Goal: Communication & Community: Share content

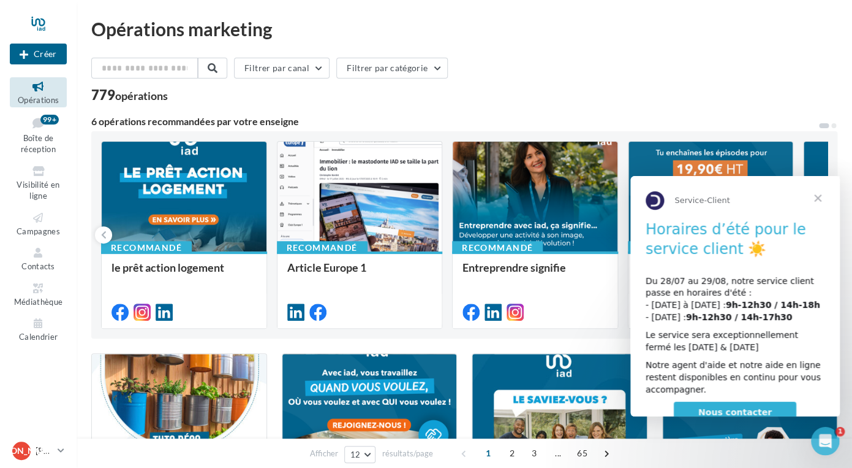
click at [816, 197] on span "Fermer" at bounding box center [818, 198] width 44 height 44
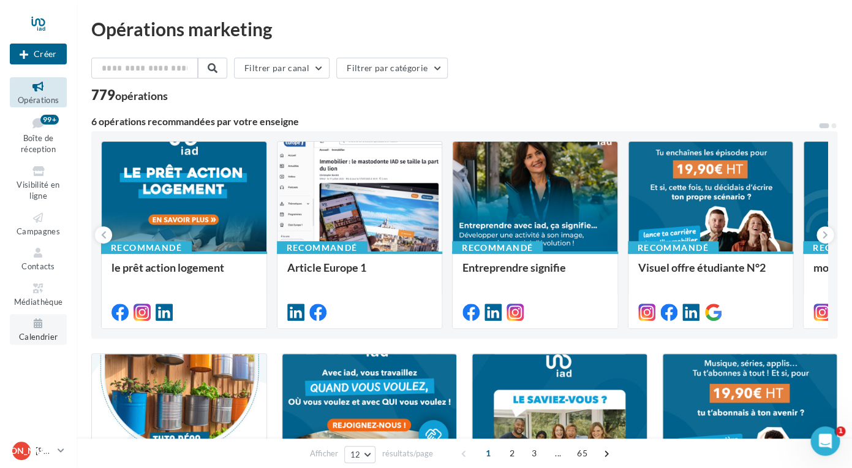
click at [40, 328] on icon at bounding box center [38, 323] width 50 height 14
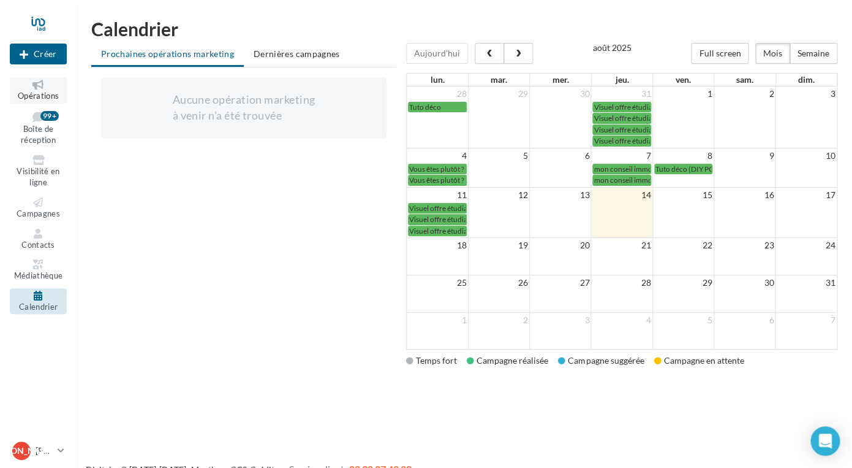
click at [38, 94] on span "Opérations" at bounding box center [38, 96] width 41 height 10
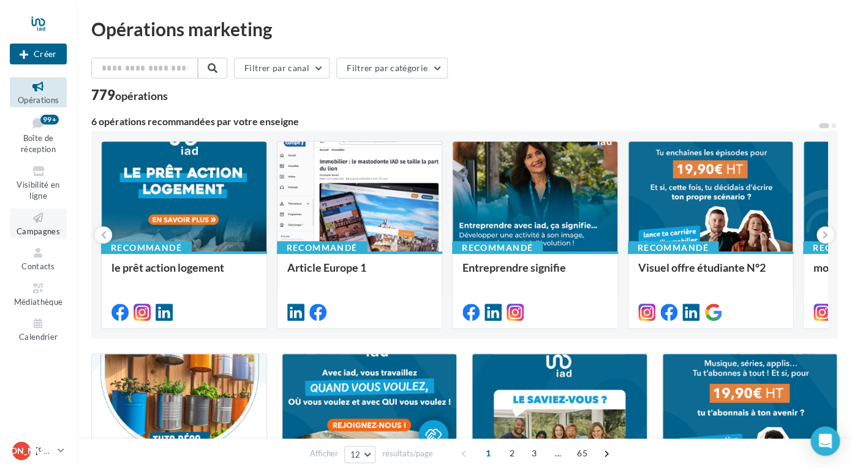
click at [34, 234] on span "Campagnes" at bounding box center [39, 231] width 44 height 10
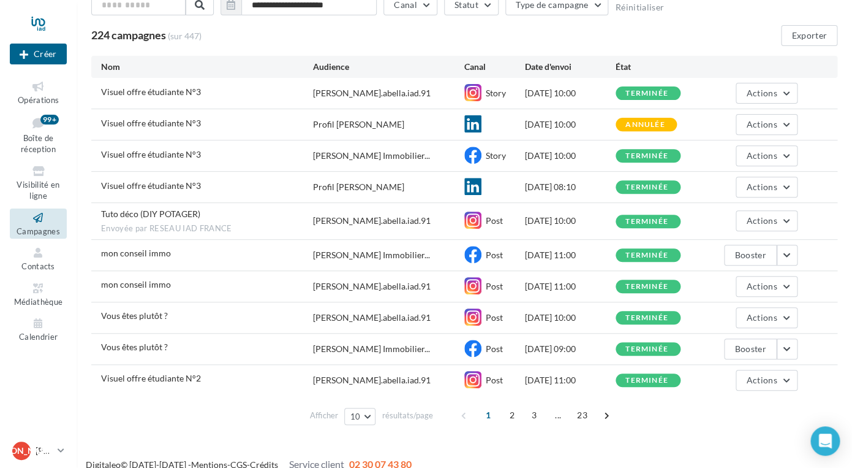
scroll to position [97, 0]
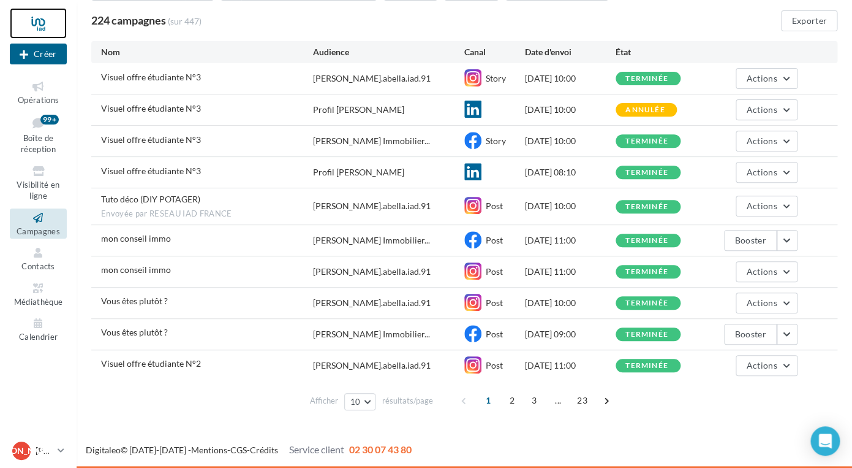
click at [40, 25] on div at bounding box center [38, 23] width 57 height 31
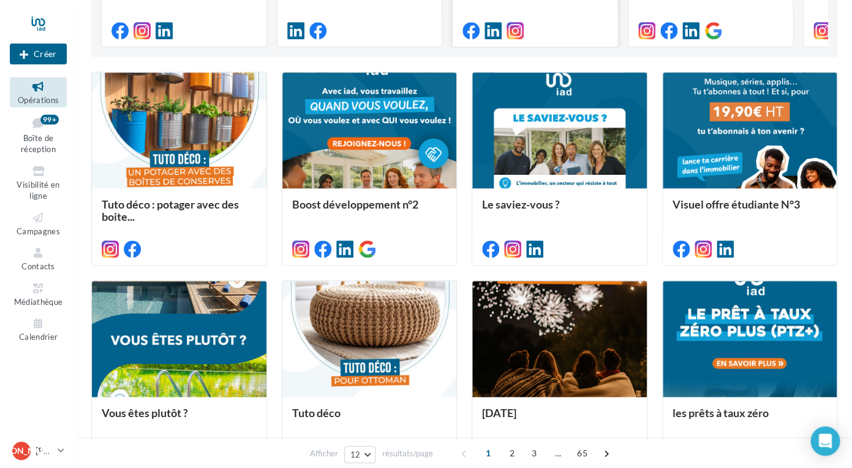
scroll to position [278, 0]
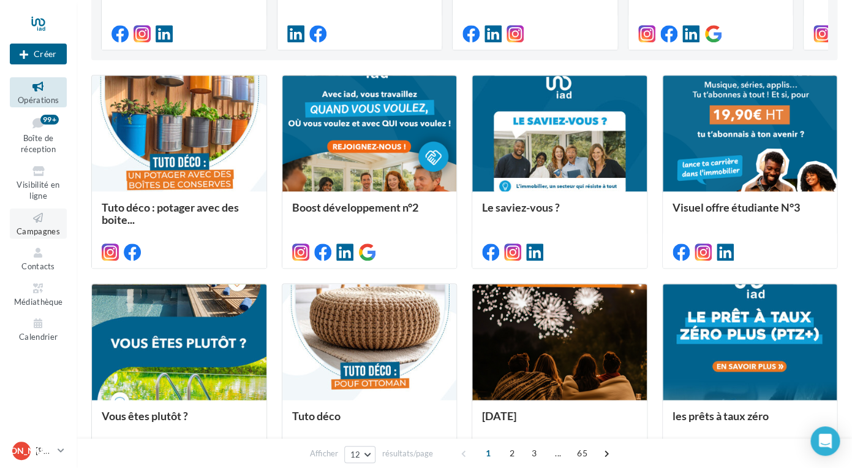
click at [42, 221] on icon at bounding box center [38, 218] width 50 height 14
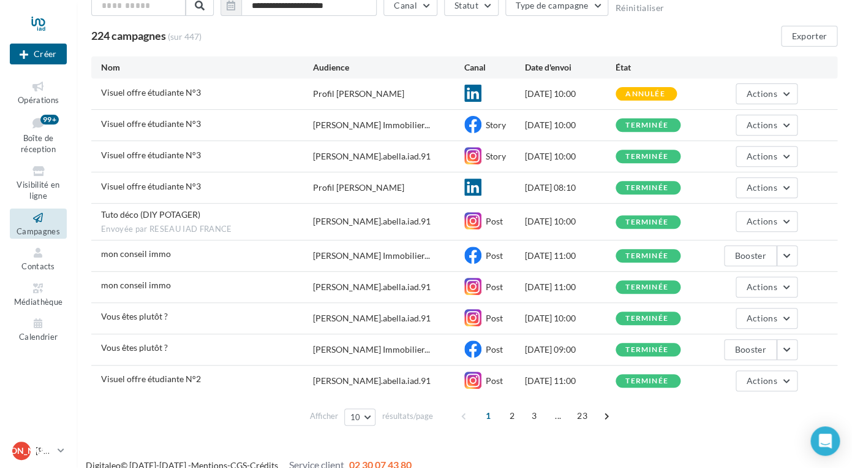
scroll to position [85, 0]
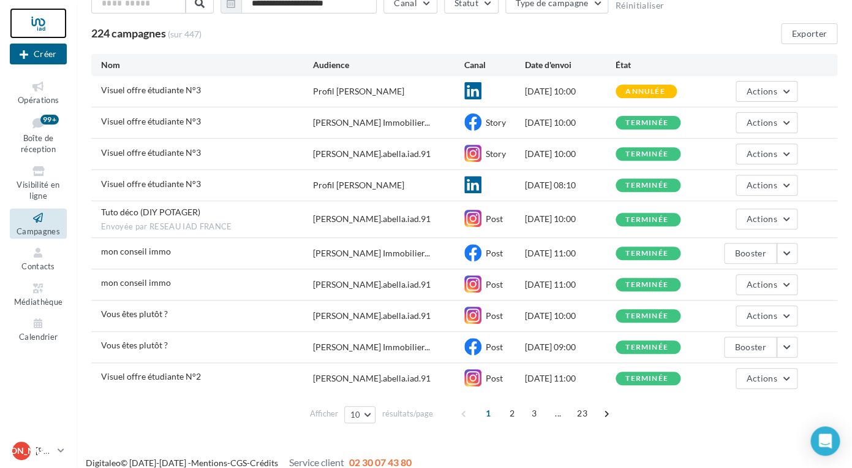
click at [39, 34] on div at bounding box center [38, 23] width 57 height 31
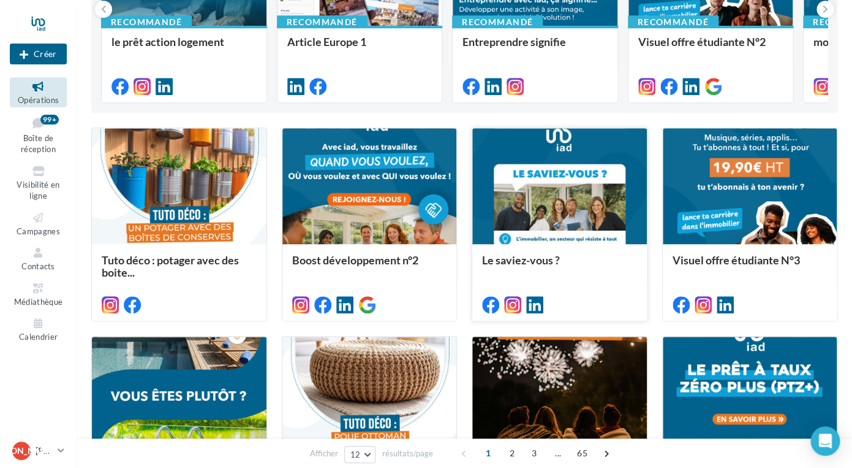
scroll to position [230, 0]
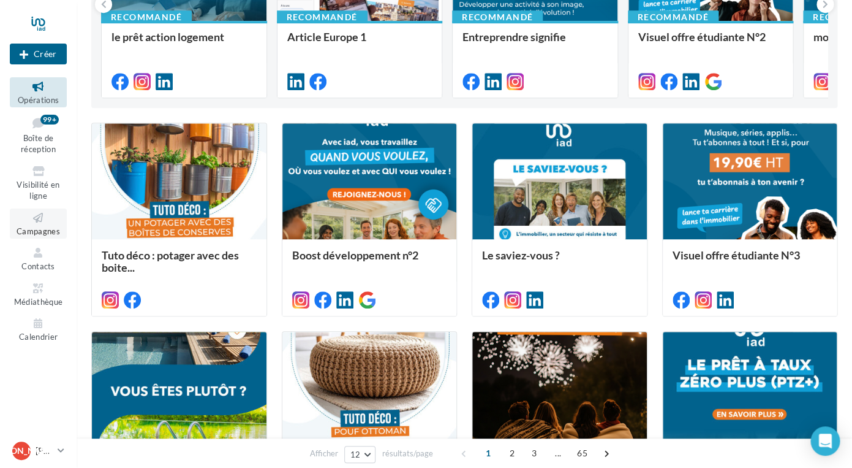
click at [42, 222] on icon at bounding box center [38, 218] width 50 height 14
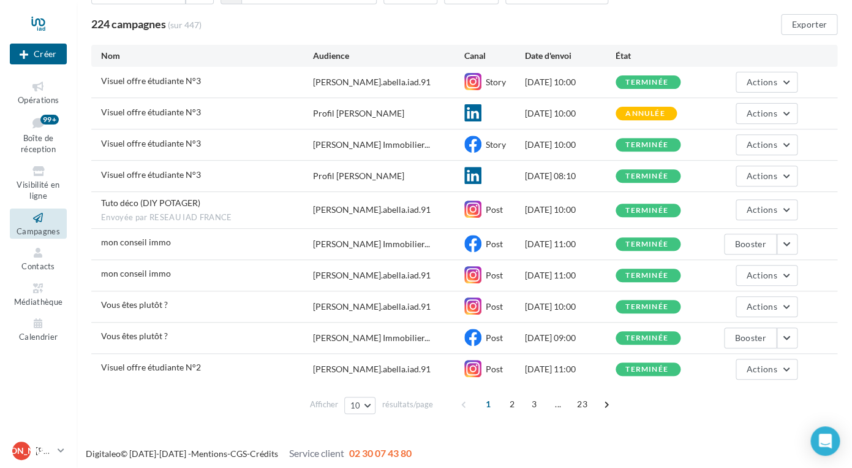
scroll to position [97, 0]
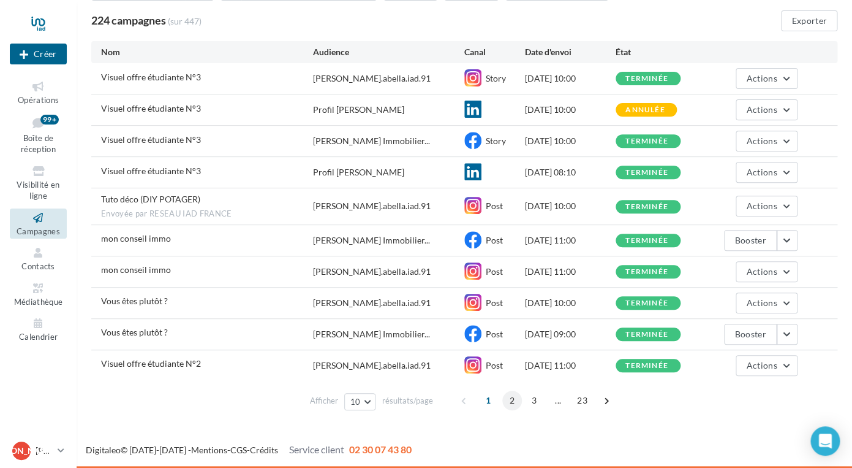
click at [510, 402] on span "2" at bounding box center [512, 400] width 20 height 20
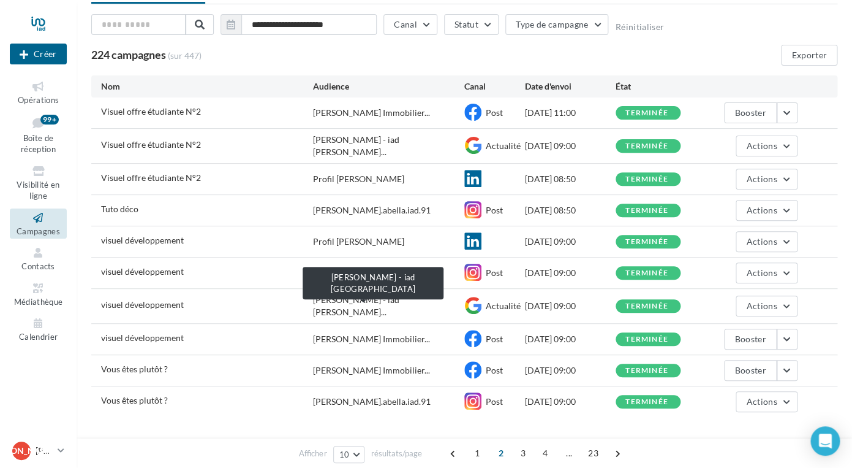
scroll to position [92, 0]
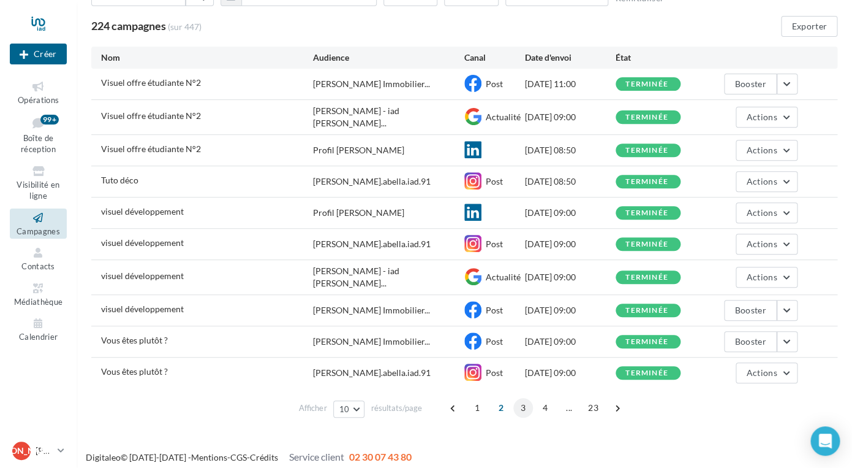
click at [521, 400] on span "3" at bounding box center [523, 408] width 20 height 20
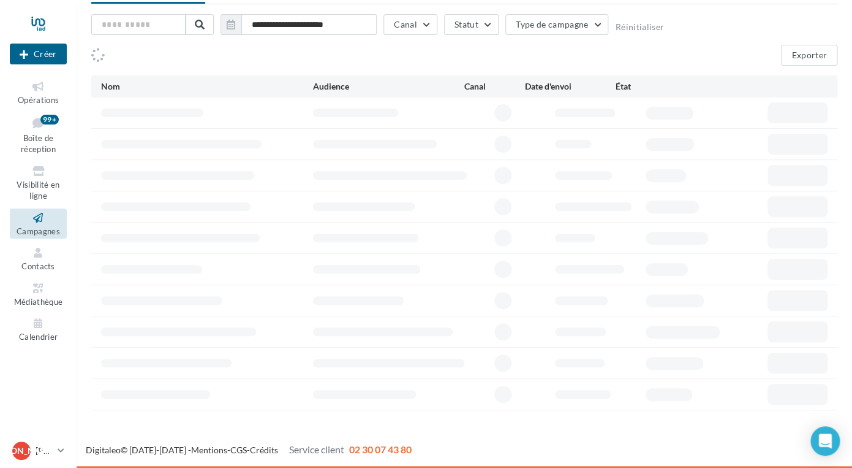
scroll to position [63, 0]
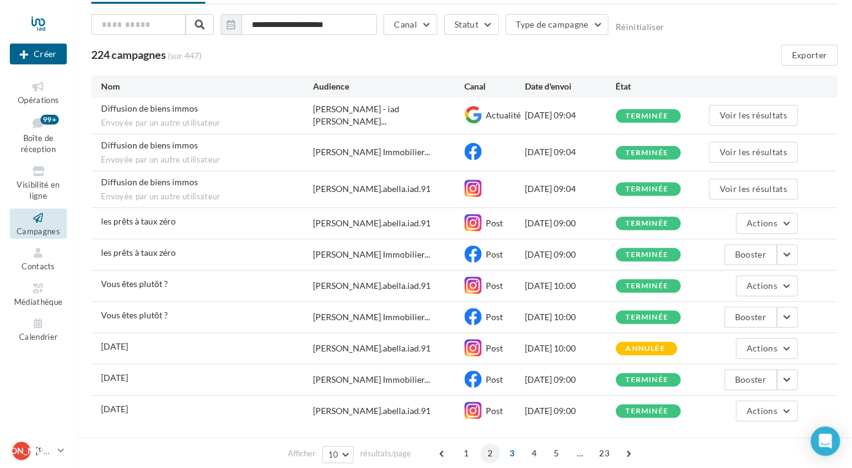
click at [490, 455] on span "2" at bounding box center [490, 453] width 20 height 20
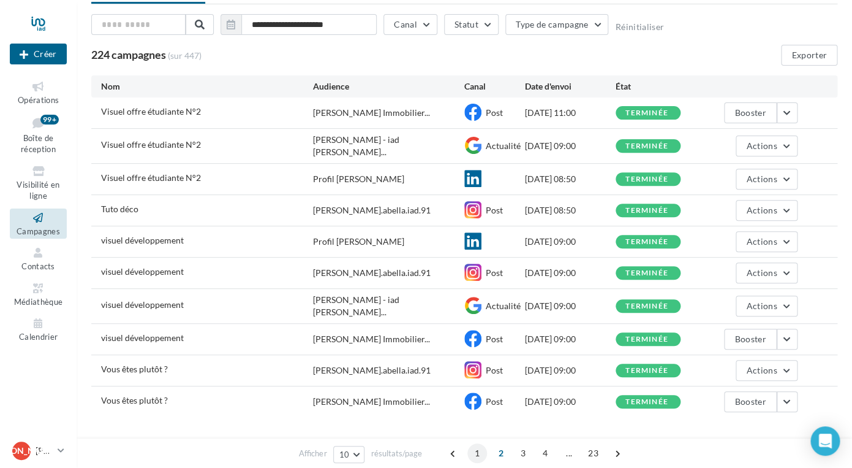
click at [476, 454] on span "1" at bounding box center [478, 453] width 20 height 20
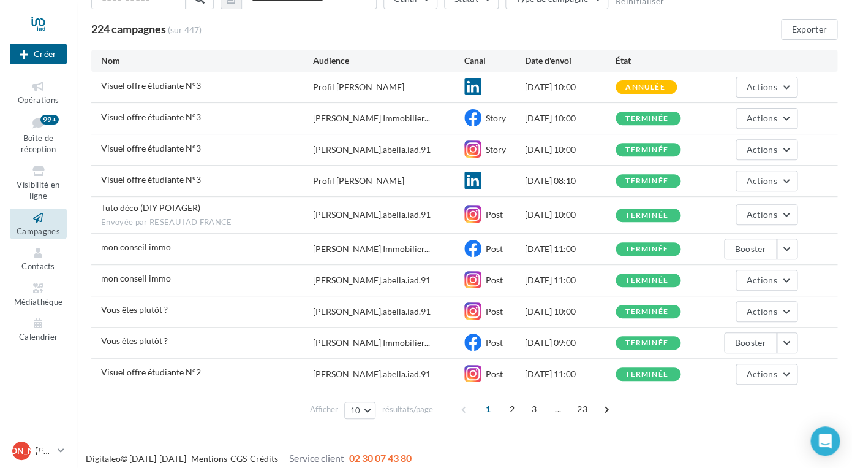
scroll to position [97, 0]
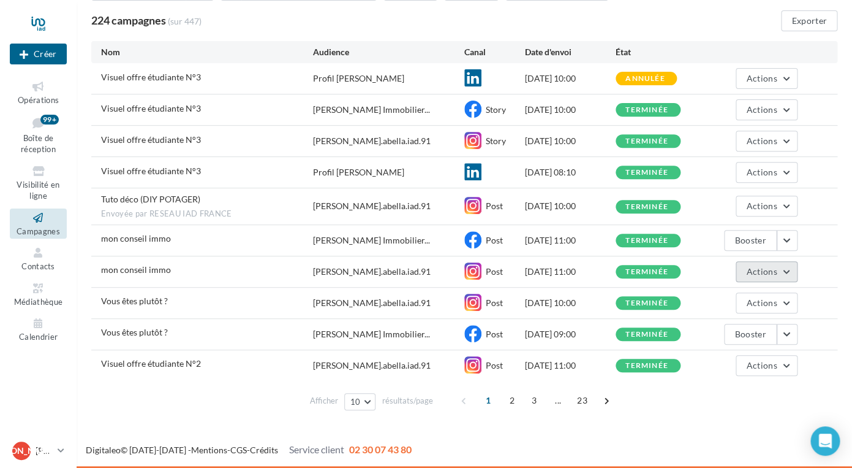
click at [792, 272] on button "Actions" at bounding box center [766, 271] width 61 height 21
click at [177, 285] on div "mon conseil immo jessica.abella.iad.91 Post 07/08/2025 11:00 terminée Actions V…" at bounding box center [464, 271] width 746 height 31
click at [148, 267] on span "mon conseil immo" at bounding box center [136, 269] width 70 height 10
click at [161, 230] on div "mon conseil immo Jessica Abella Immobilier... Post 07/08/2025 11:00 terminée Bo…" at bounding box center [464, 240] width 746 height 31
click at [154, 237] on span "mon conseil immo" at bounding box center [136, 238] width 70 height 10
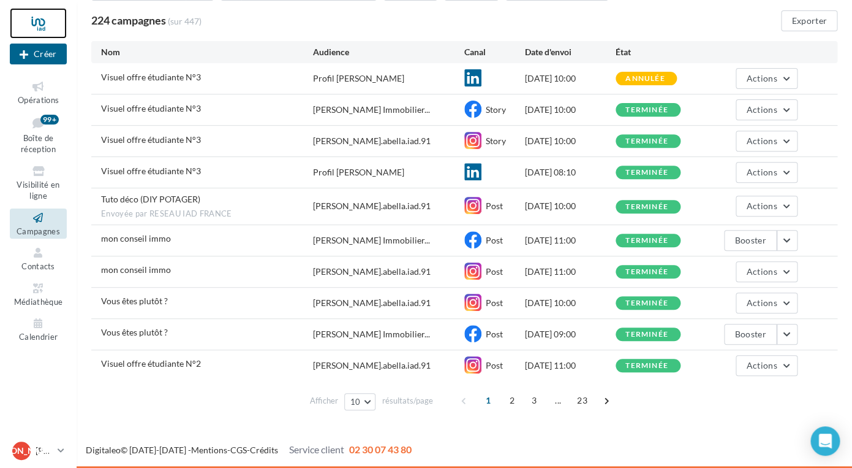
click at [38, 22] on div at bounding box center [38, 23] width 57 height 31
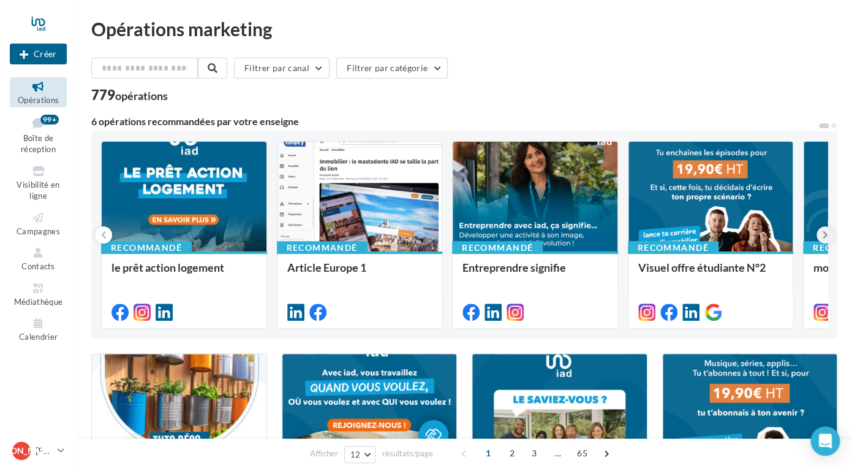
click at [825, 237] on icon at bounding box center [826, 235] width 6 height 12
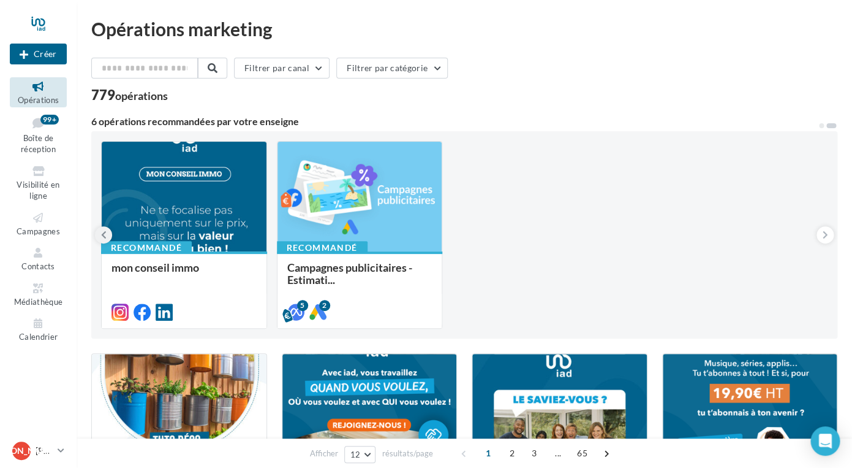
click at [105, 236] on icon at bounding box center [104, 235] width 6 height 12
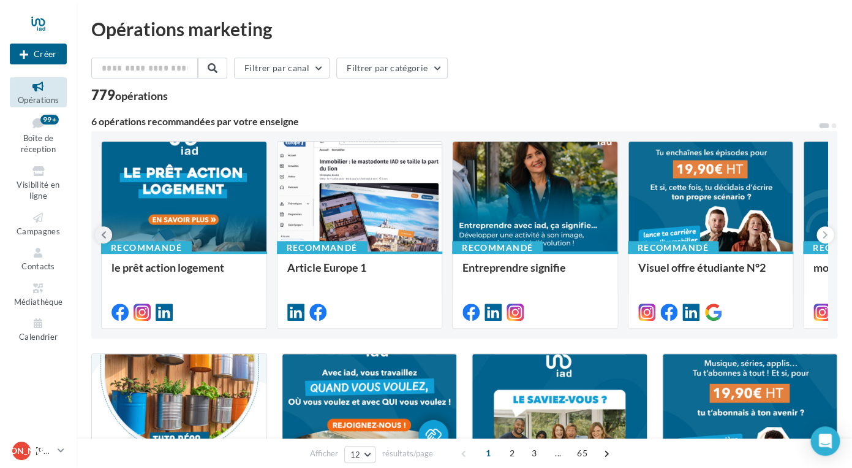
click at [106, 240] on icon at bounding box center [104, 235] width 6 height 12
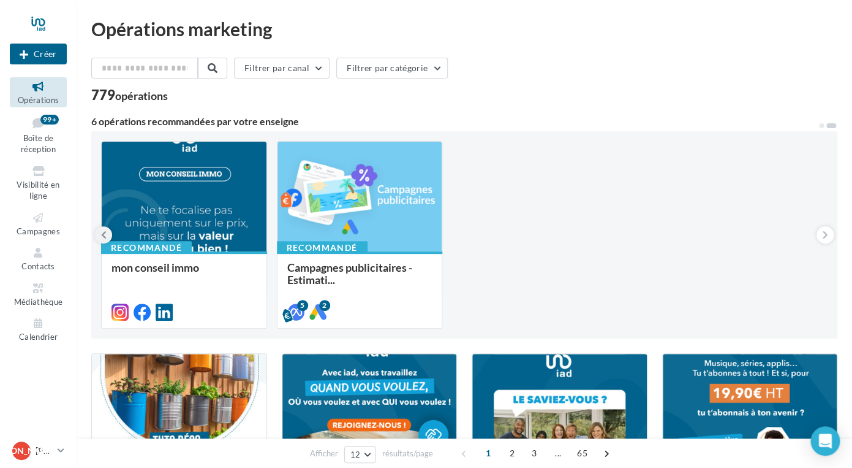
click at [106, 240] on icon at bounding box center [104, 235] width 6 height 12
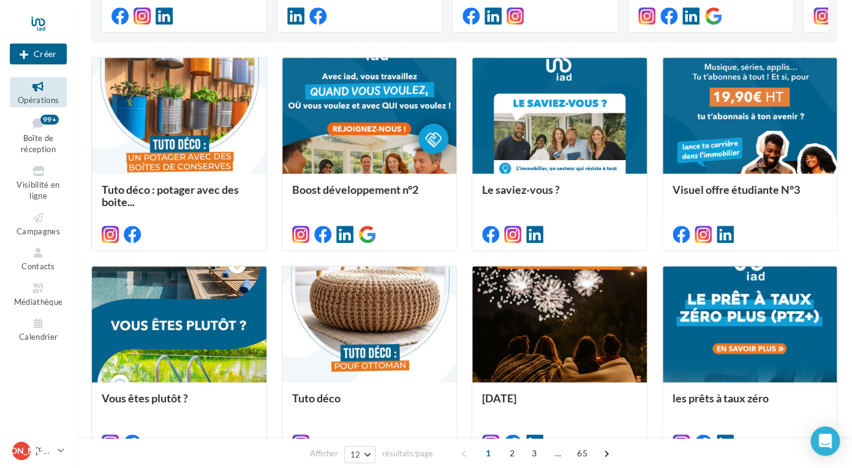
scroll to position [294, 0]
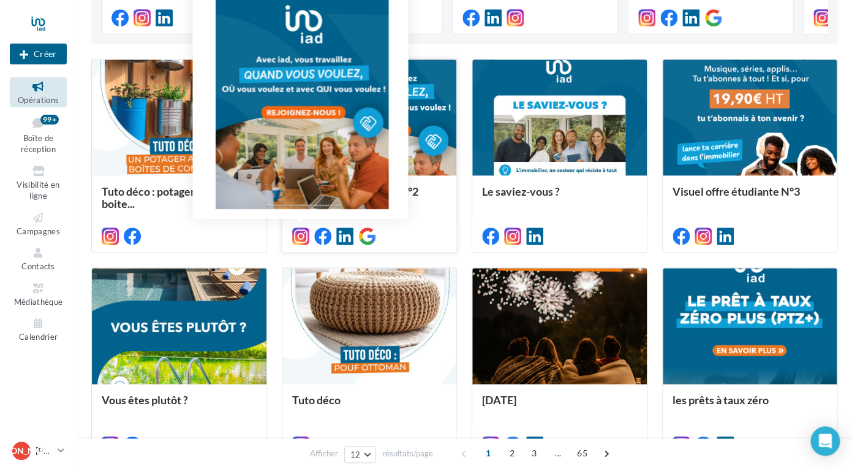
click at [303, 237] on icon at bounding box center [300, 235] width 17 height 17
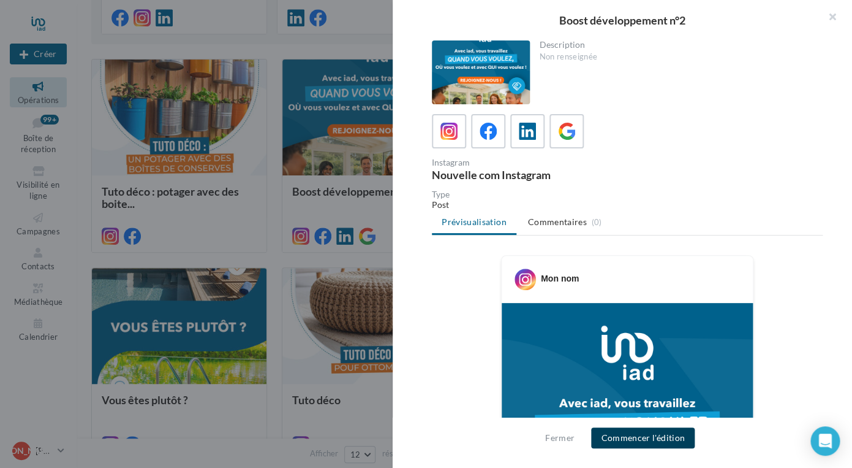
click at [643, 437] on button "Commencer l'édition" at bounding box center [643, 437] width 104 height 21
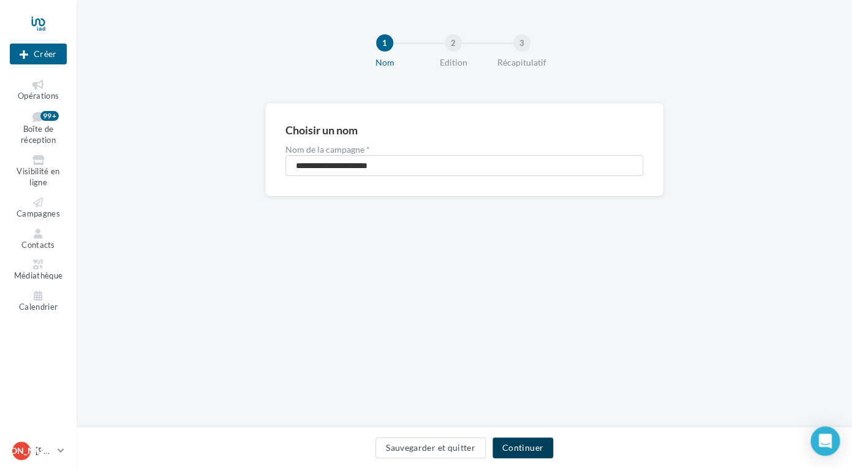
click at [537, 452] on button "Continuer" at bounding box center [523, 447] width 61 height 21
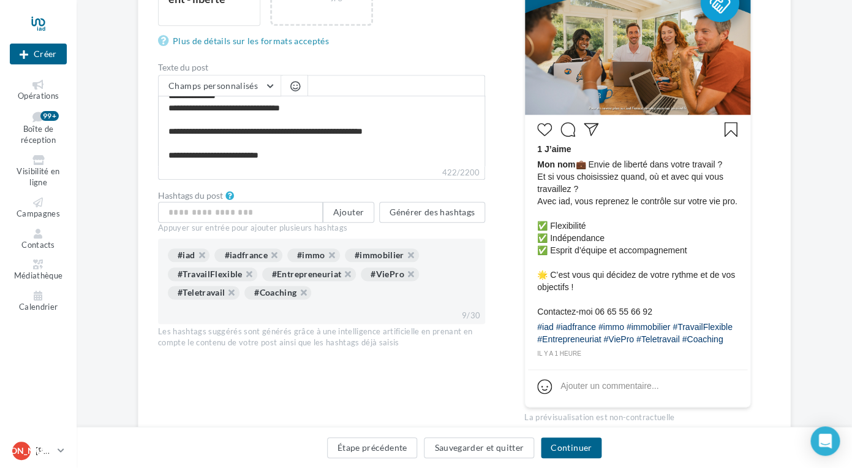
scroll to position [383, 0]
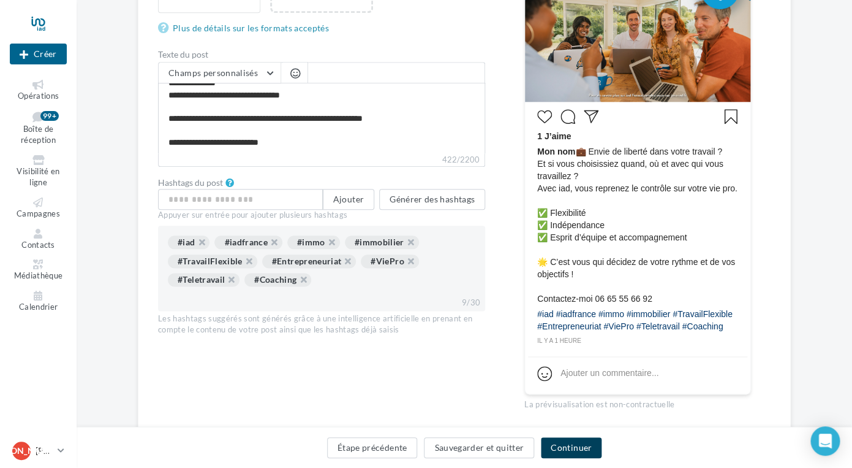
click at [569, 450] on button "Continuer" at bounding box center [571, 447] width 61 height 21
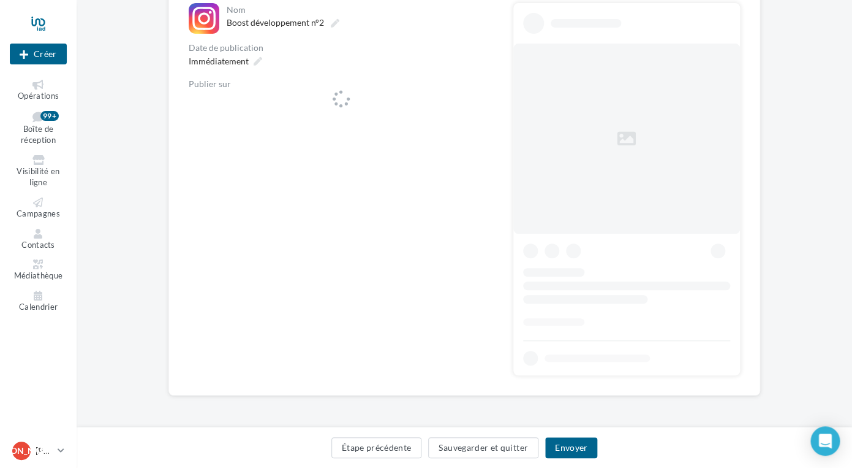
scroll to position [141, 0]
click at [381, 119] on div "[PERSON_NAME].abella.iad.91" at bounding box center [341, 105] width 305 height 28
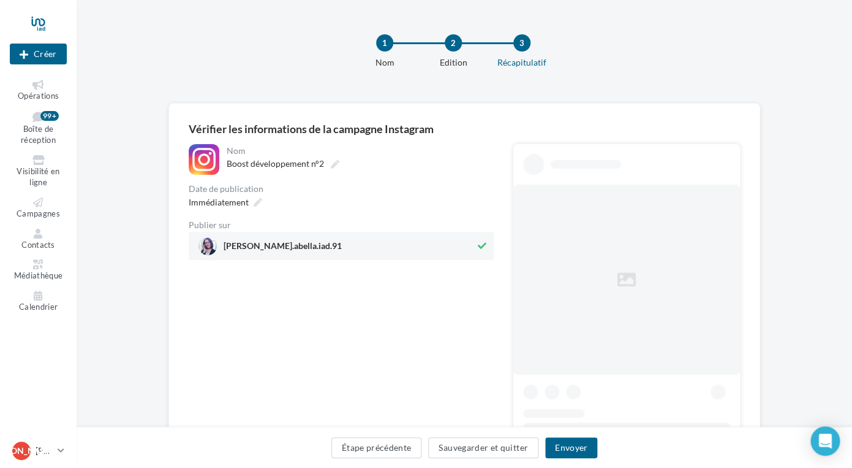
click at [281, 241] on span "jessica.abella.iad.91" at bounding box center [337, 246] width 277 height 18
click at [281, 241] on span "jessica.abella.iad.91" at bounding box center [338, 246] width 278 height 18
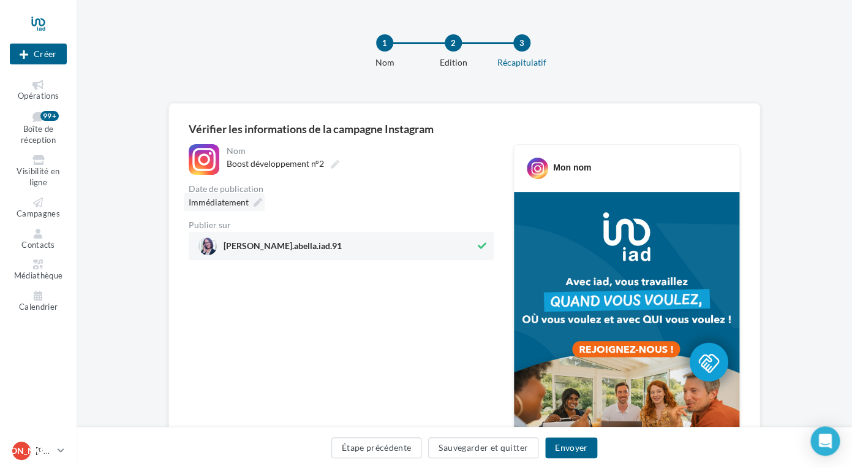
click at [259, 202] on icon at bounding box center [258, 202] width 9 height 9
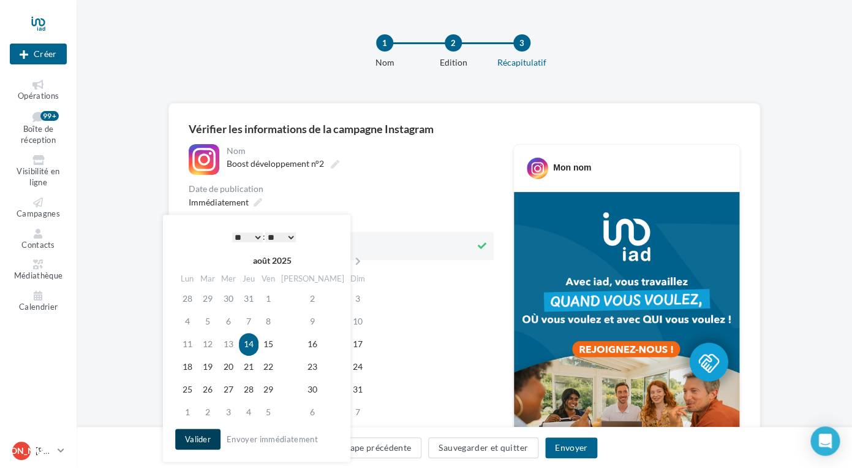
click at [192, 444] on button "Valider" at bounding box center [197, 438] width 45 height 21
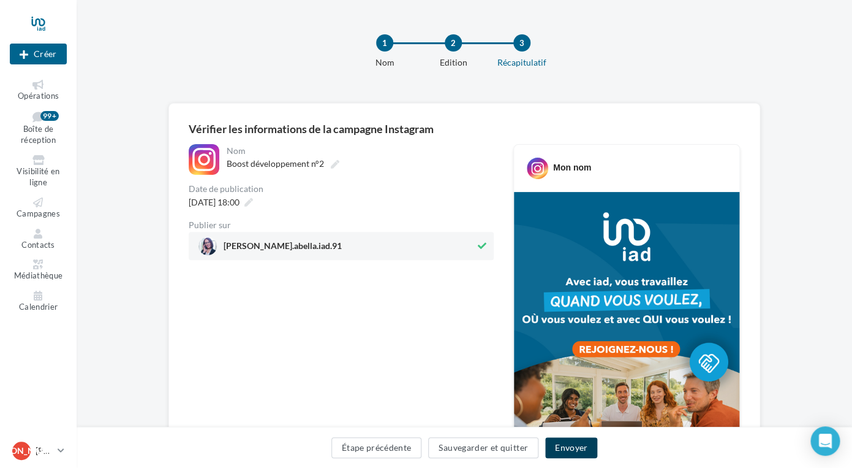
click at [567, 447] on button "Envoyer" at bounding box center [571, 447] width 52 height 21
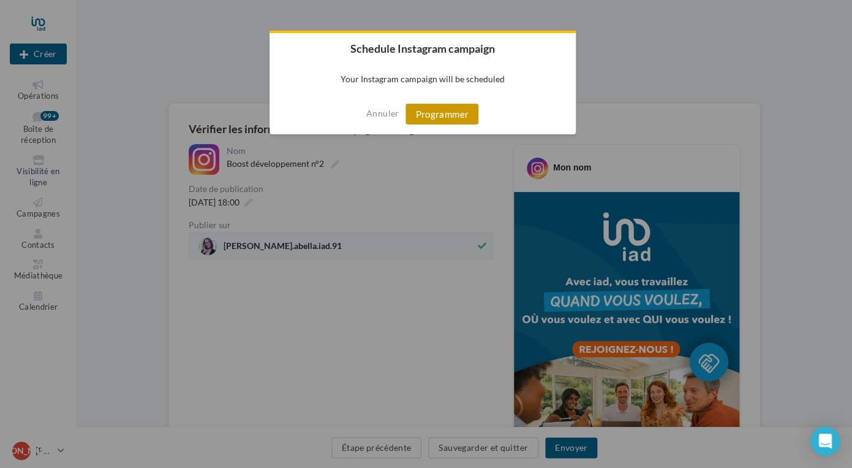
click at [459, 119] on button "Programmer" at bounding box center [442, 114] width 73 height 21
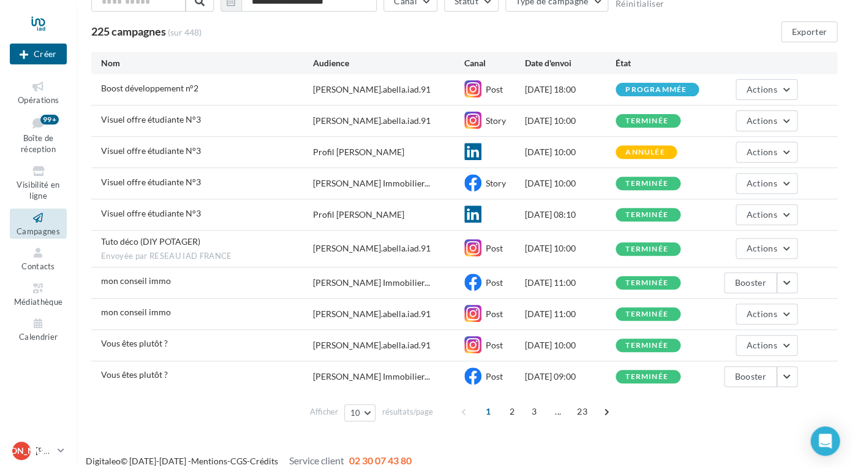
scroll to position [97, 0]
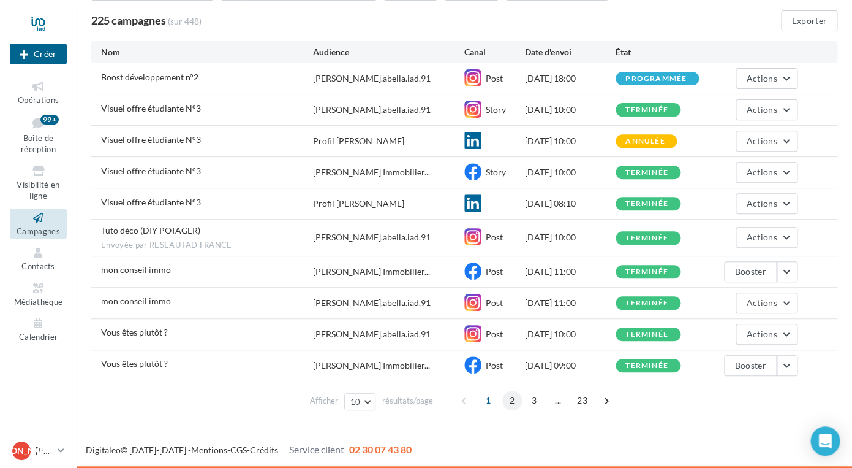
click at [512, 399] on span "2" at bounding box center [512, 400] width 20 height 20
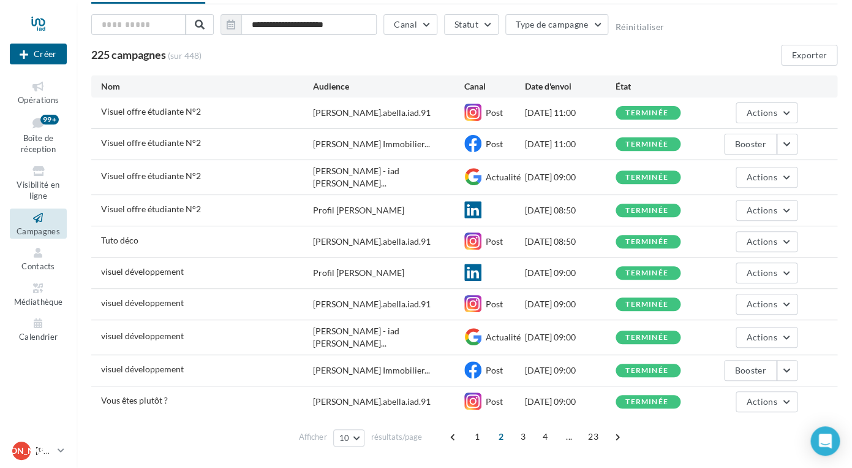
scroll to position [92, 0]
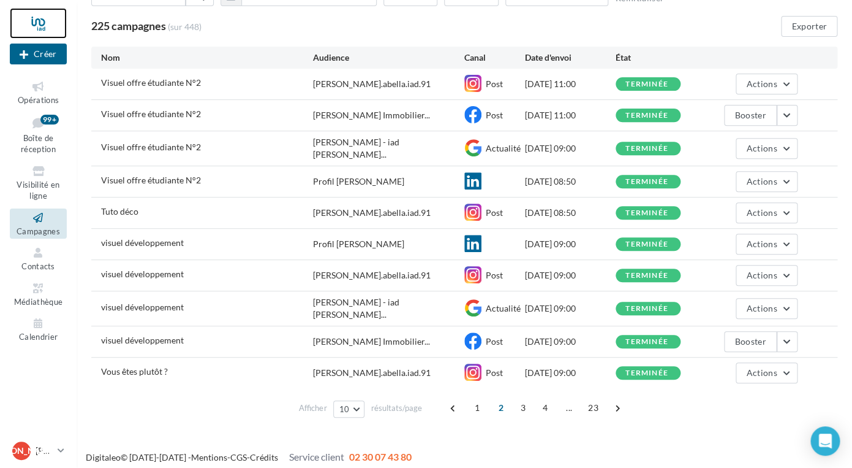
click at [40, 23] on div at bounding box center [38, 23] width 57 height 31
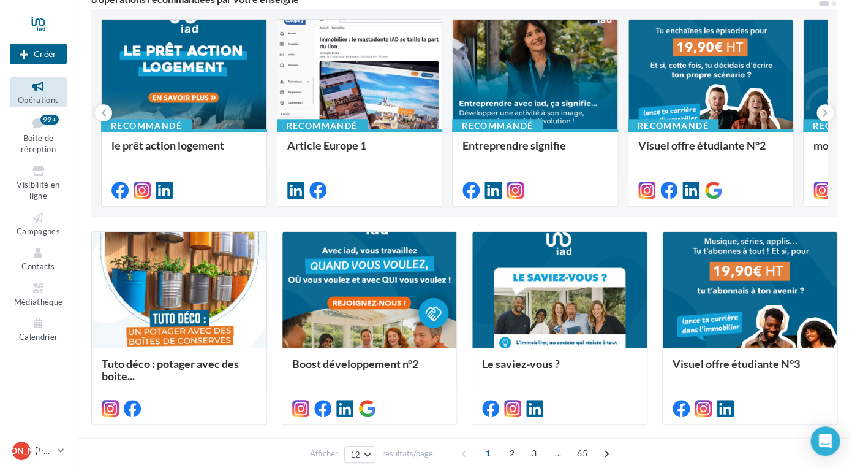
scroll to position [126, 0]
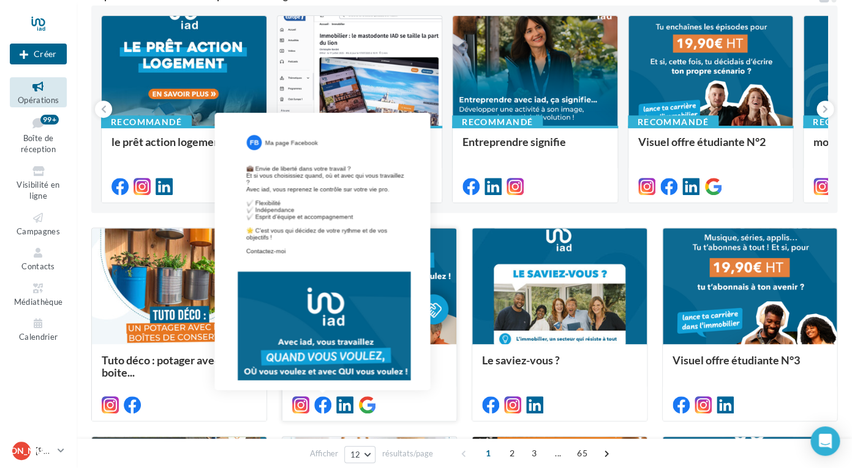
click at [320, 407] on icon at bounding box center [322, 404] width 17 height 17
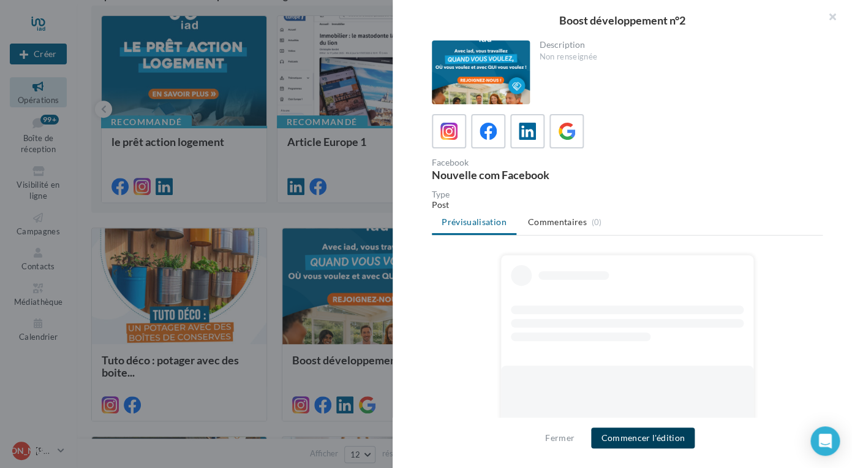
click at [645, 444] on button "Commencer l'édition" at bounding box center [643, 437] width 104 height 21
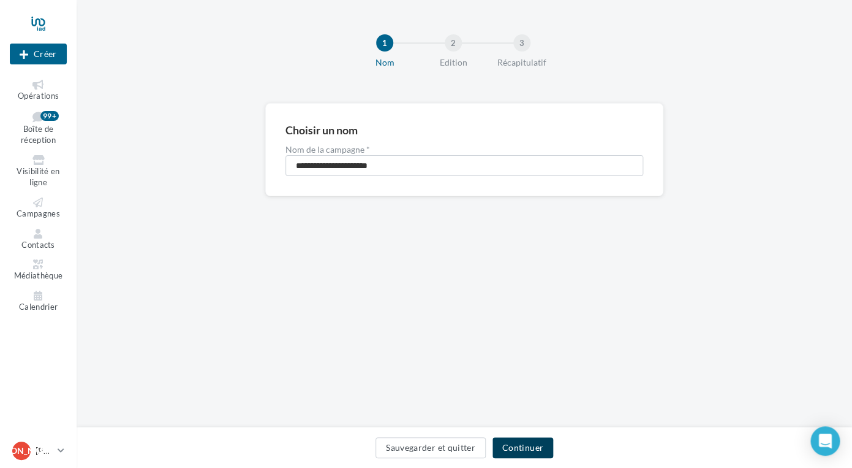
click at [523, 452] on button "Continuer" at bounding box center [523, 447] width 61 height 21
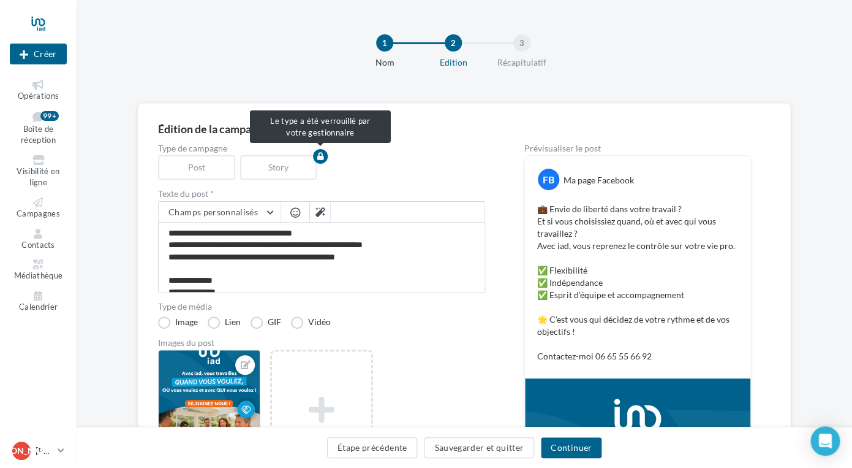
click at [265, 167] on div "Story" at bounding box center [281, 167] width 82 height 25
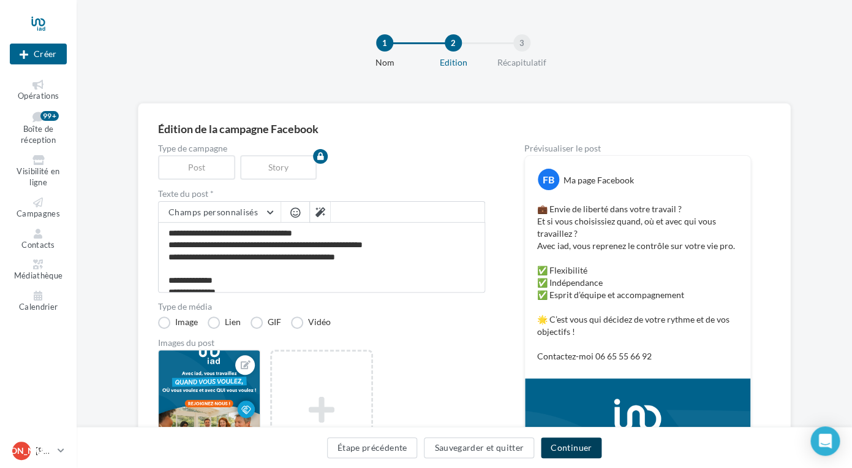
click at [578, 452] on button "Continuer" at bounding box center [571, 447] width 61 height 21
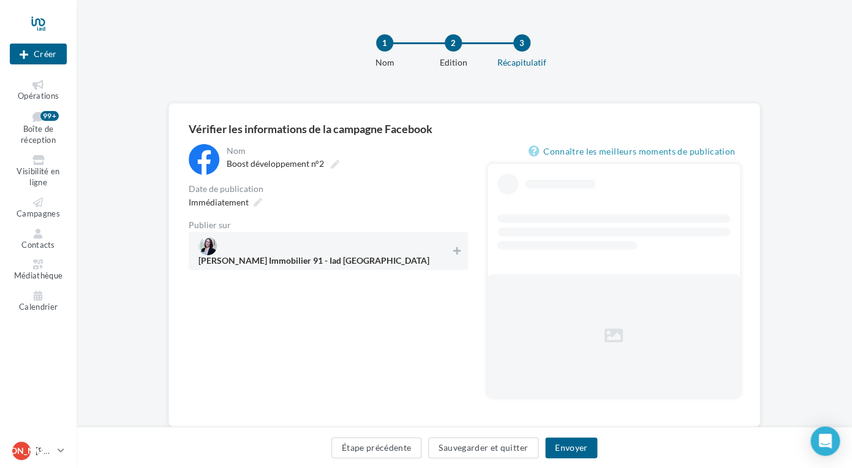
click at [352, 256] on span "[PERSON_NAME] Immobilier 91 - Iad [GEOGRAPHIC_DATA]" at bounding box center [314, 262] width 231 height 13
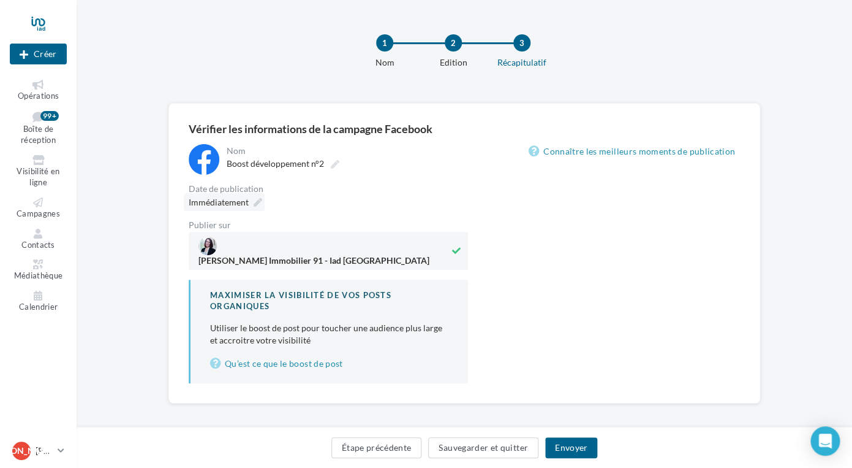
click at [257, 205] on icon at bounding box center [258, 202] width 9 height 9
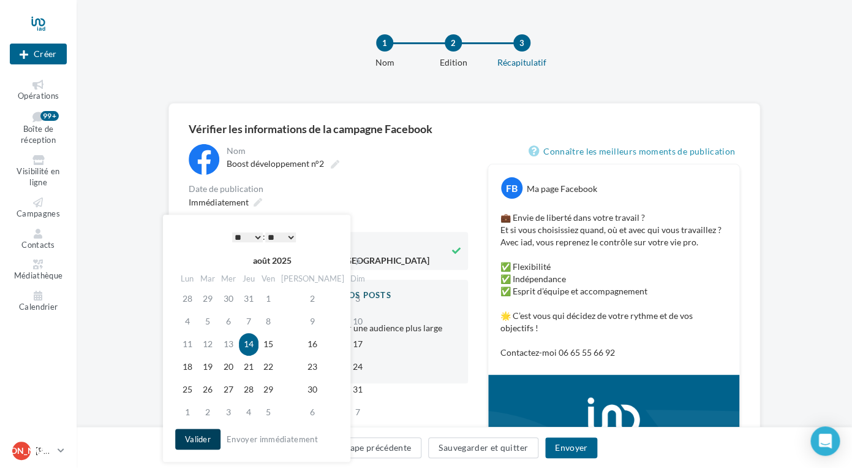
click at [199, 441] on button "Valider" at bounding box center [197, 438] width 45 height 21
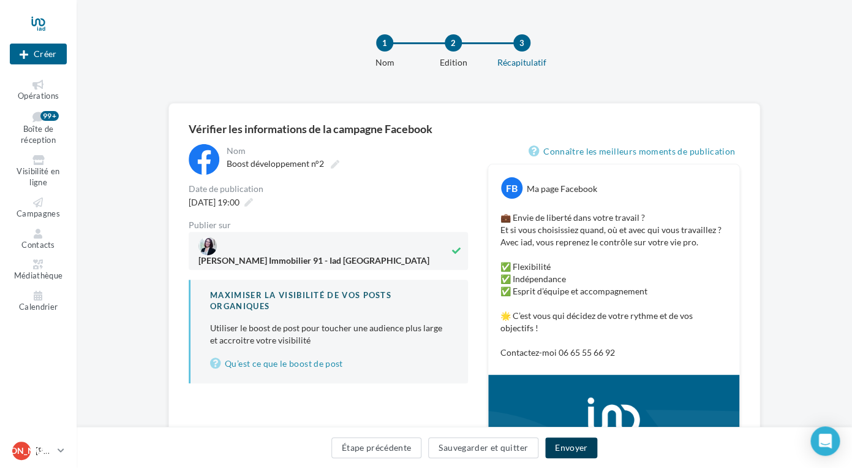
click at [567, 450] on button "Envoyer" at bounding box center [571, 447] width 52 height 21
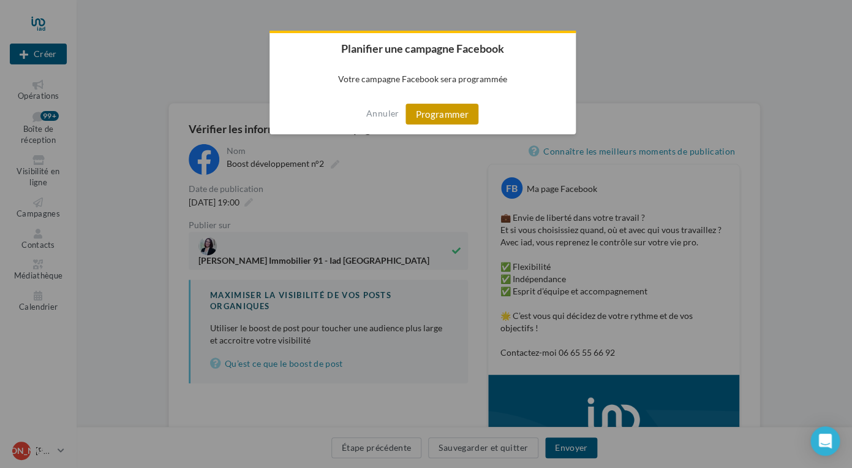
click at [455, 118] on button "Programmer" at bounding box center [442, 114] width 73 height 21
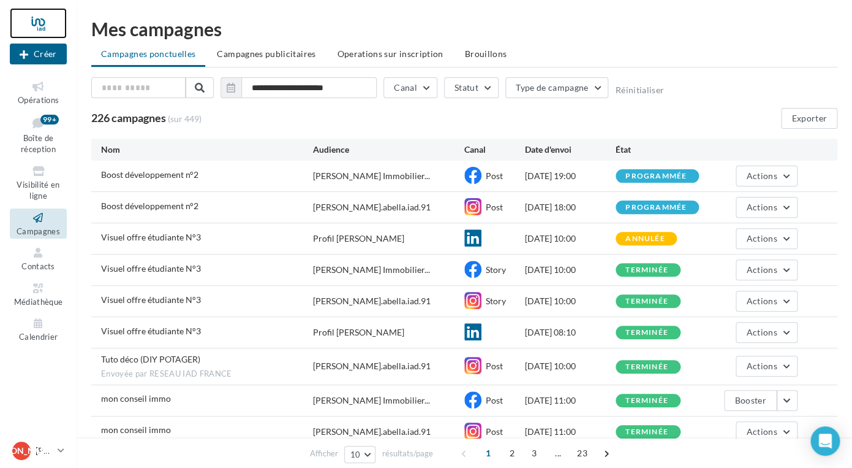
click at [42, 22] on div at bounding box center [38, 23] width 57 height 31
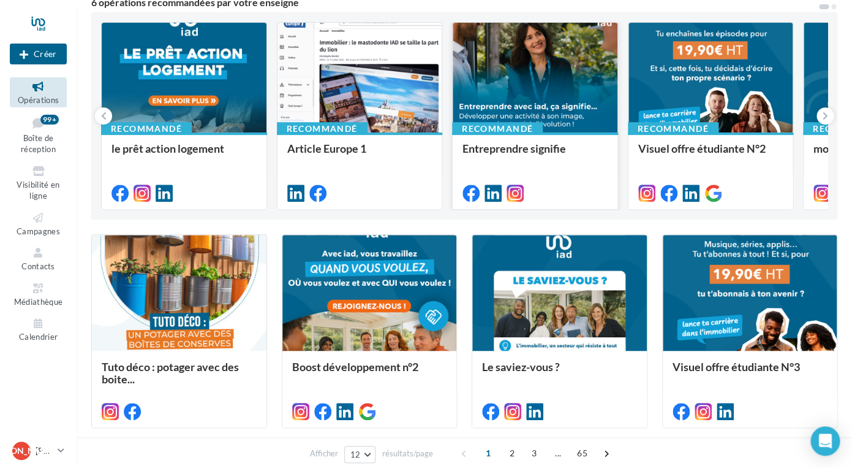
scroll to position [133, 0]
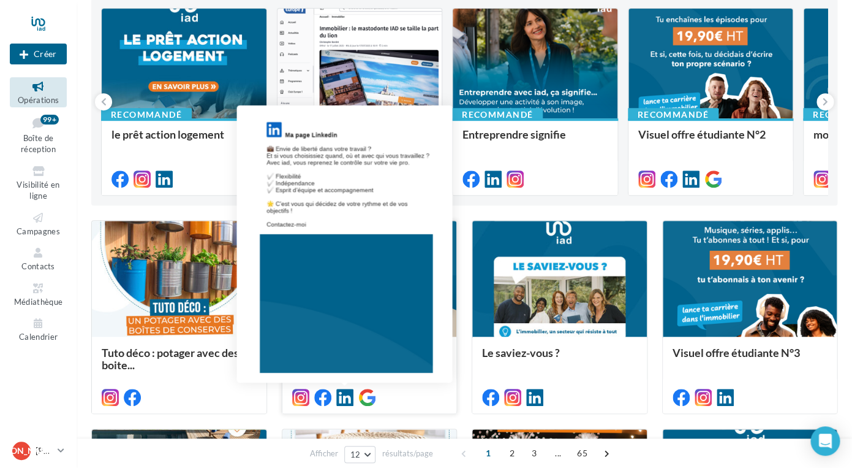
click at [347, 400] on icon at bounding box center [344, 396] width 17 height 17
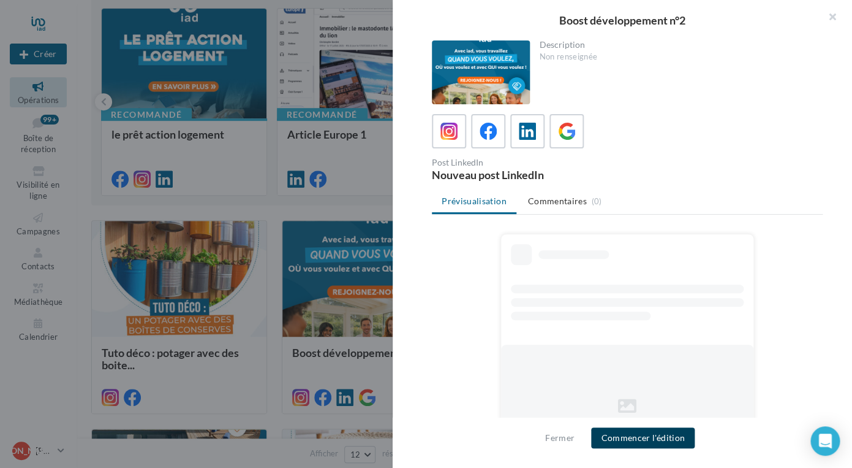
click at [632, 436] on button "Commencer l'édition" at bounding box center [643, 437] width 104 height 21
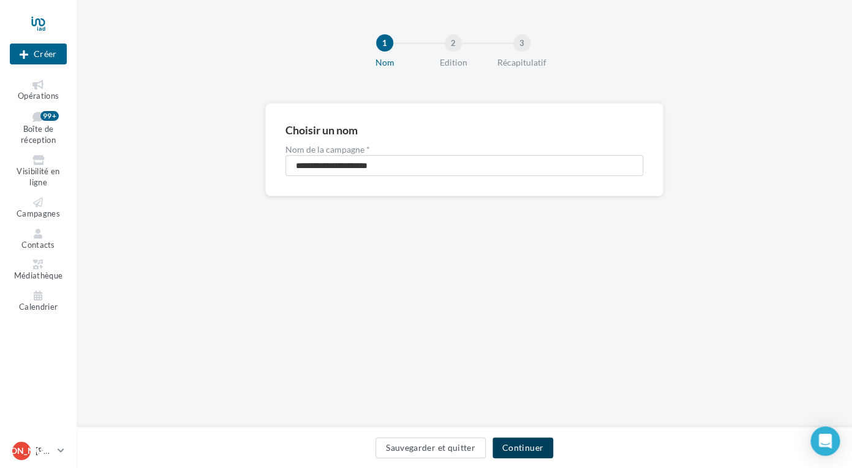
click at [517, 447] on button "Continuer" at bounding box center [523, 447] width 61 height 21
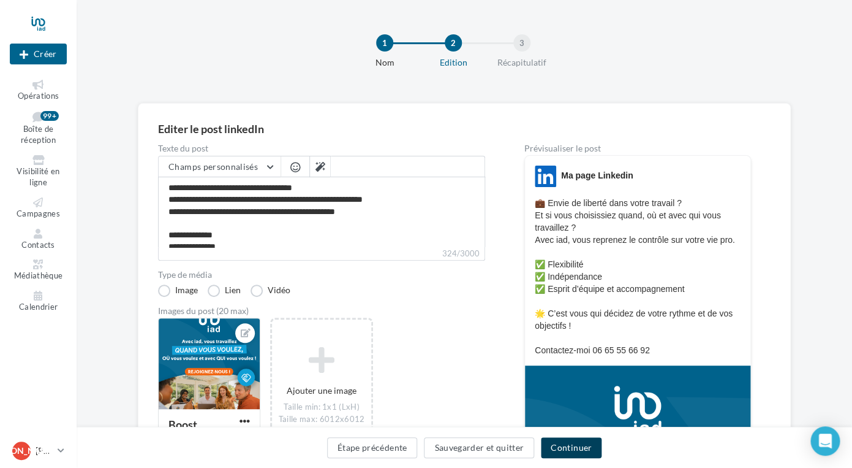
click at [559, 446] on button "Continuer" at bounding box center [571, 447] width 61 height 21
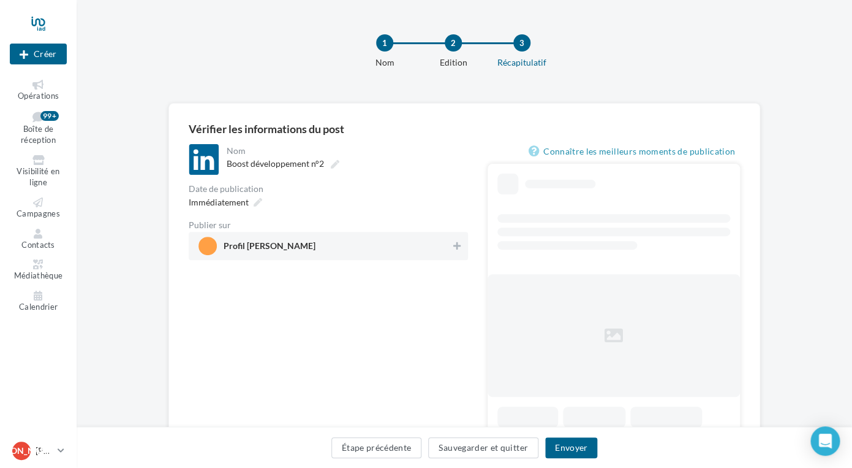
click at [424, 252] on span "Profil Jessica Abella" at bounding box center [325, 246] width 252 height 18
click at [563, 449] on button "Envoyer" at bounding box center [571, 447] width 52 height 21
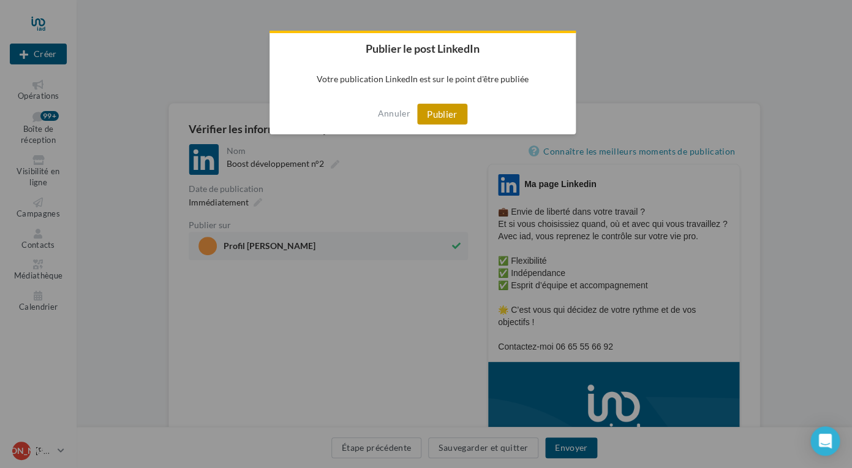
click at [446, 112] on button "Publier" at bounding box center [442, 114] width 50 height 21
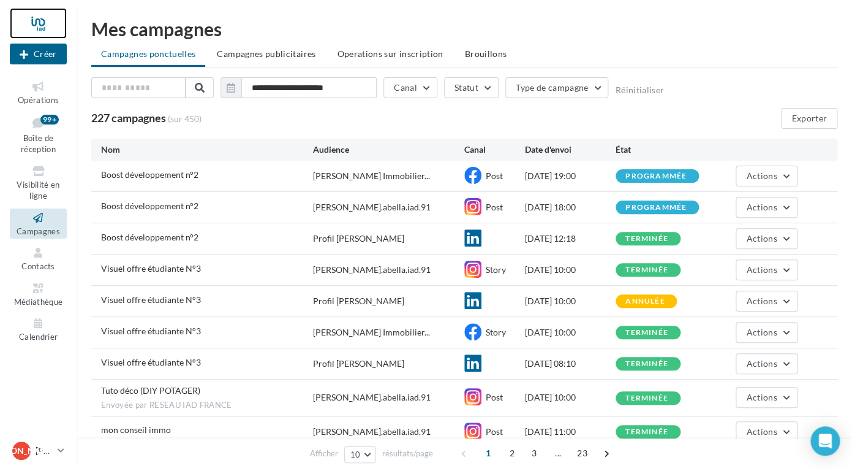
click at [39, 28] on div at bounding box center [38, 23] width 57 height 31
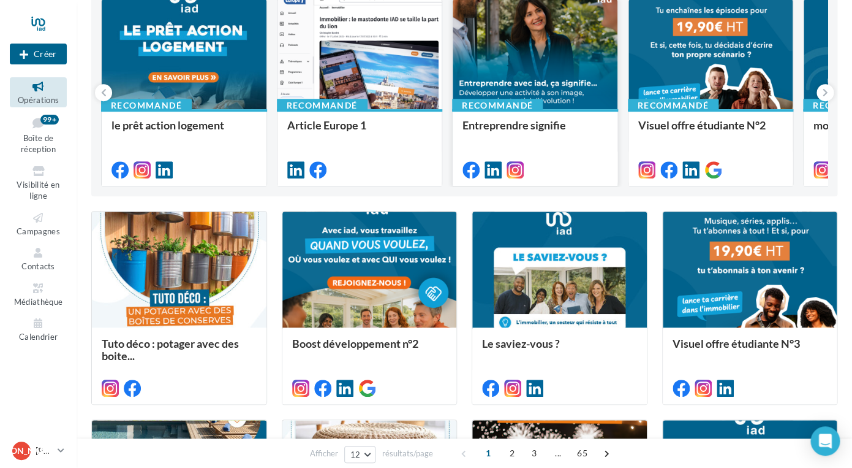
scroll to position [144, 0]
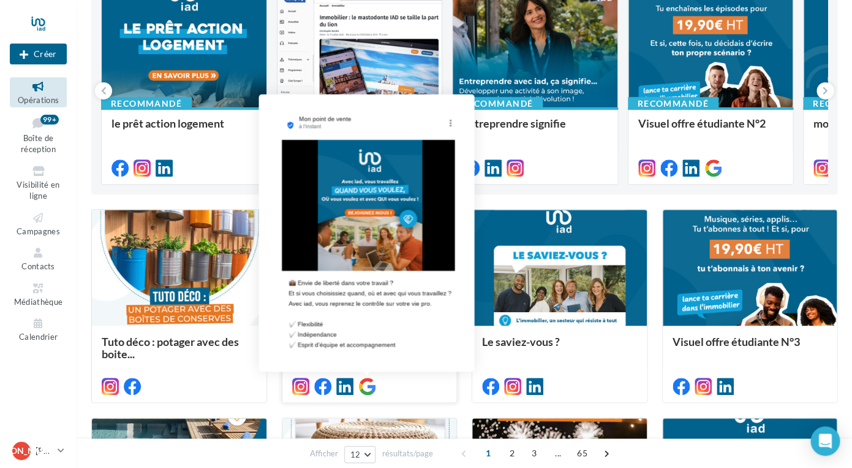
click at [371, 388] on icon at bounding box center [366, 385] width 17 height 17
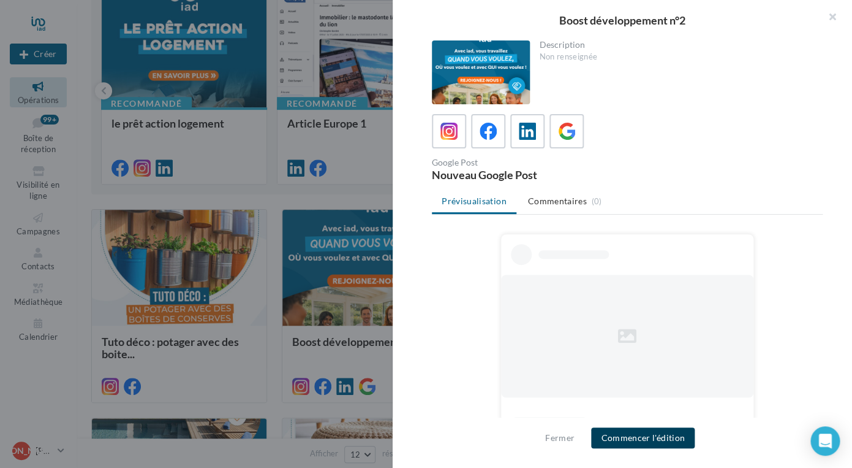
click at [638, 442] on button "Commencer l'édition" at bounding box center [643, 437] width 104 height 21
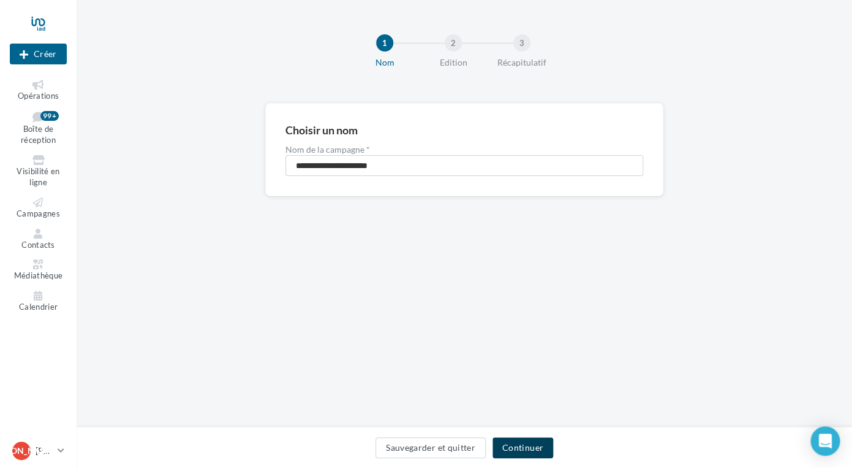
click at [531, 450] on button "Continuer" at bounding box center [523, 447] width 61 height 21
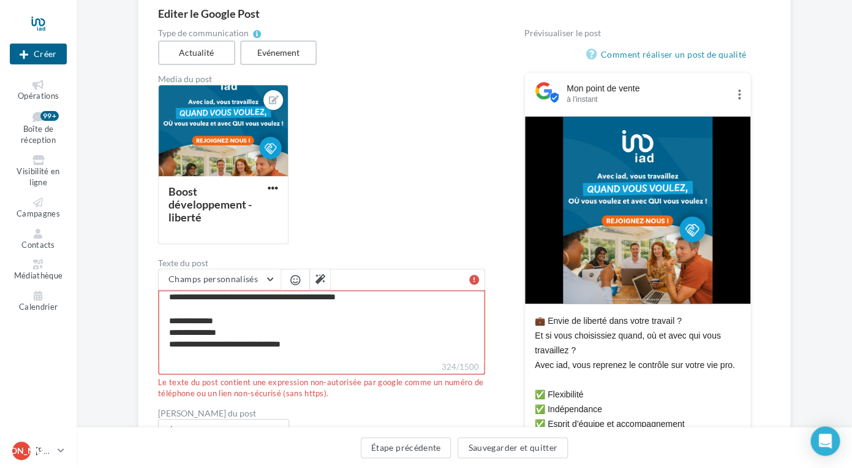
scroll to position [70, 0]
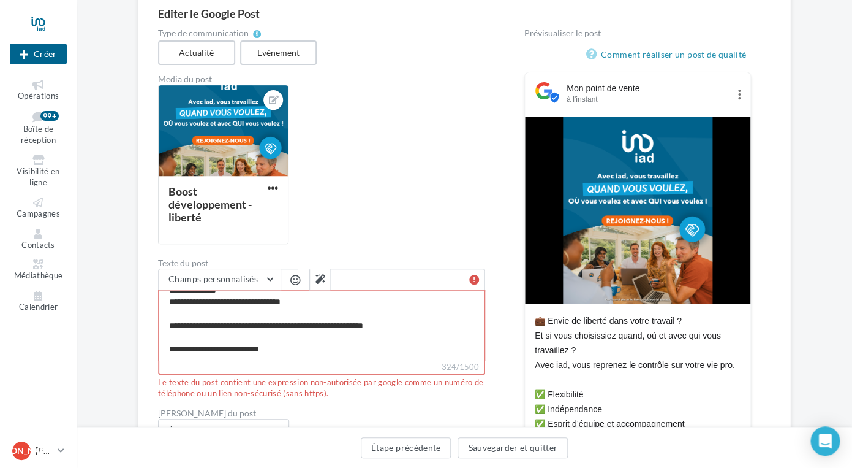
drag, startPoint x: 286, startPoint y: 351, endPoint x: 229, endPoint y: 350, distance: 57.0
click at [226, 350] on textarea "**********" at bounding box center [321, 325] width 327 height 70
type textarea "**********"
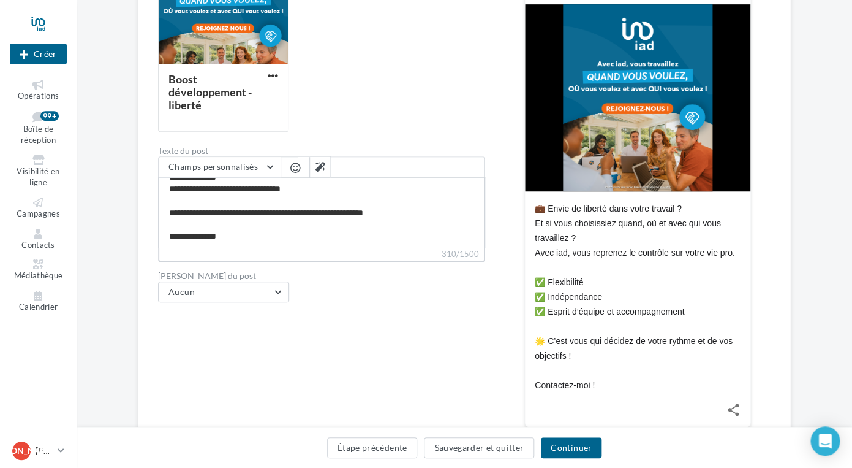
click at [227, 239] on textarea "**********" at bounding box center [321, 212] width 327 height 70
type textarea "**********"
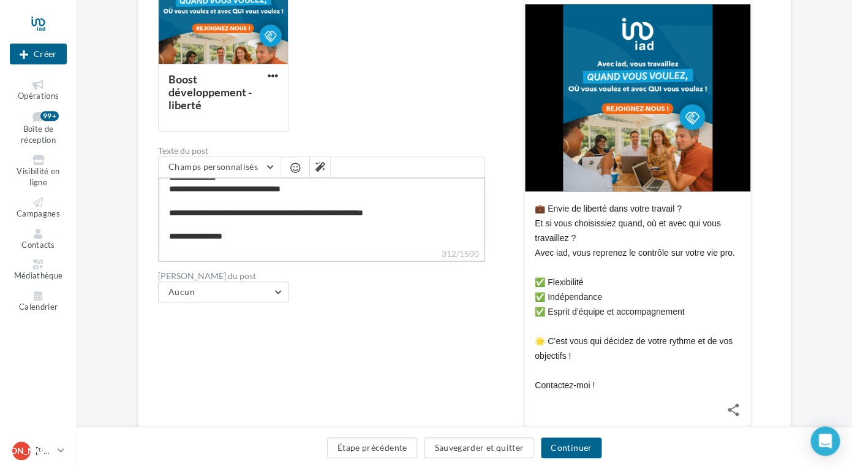
type textarea "**********"
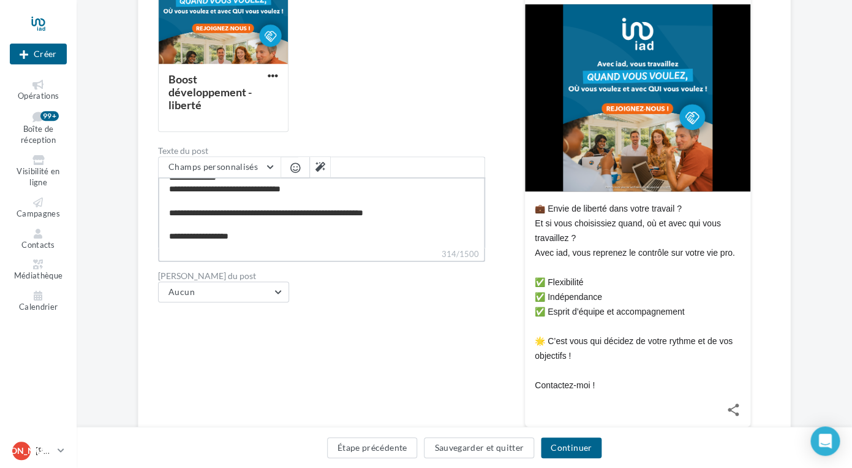
type textarea "**********"
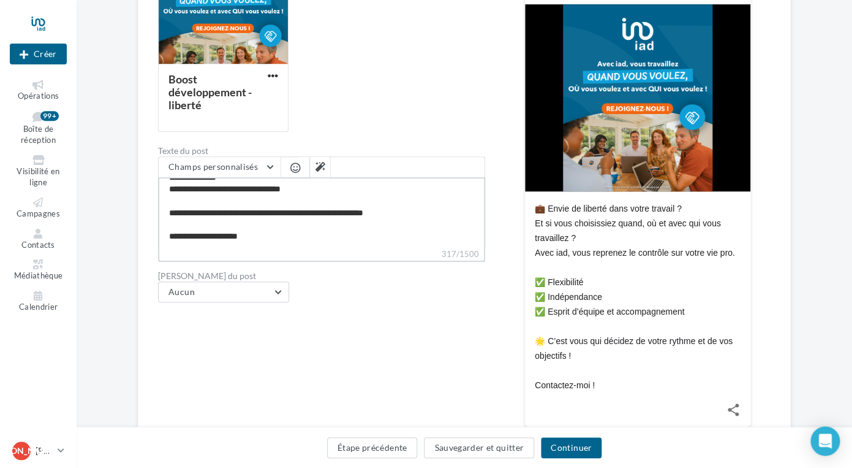
type textarea "**********"
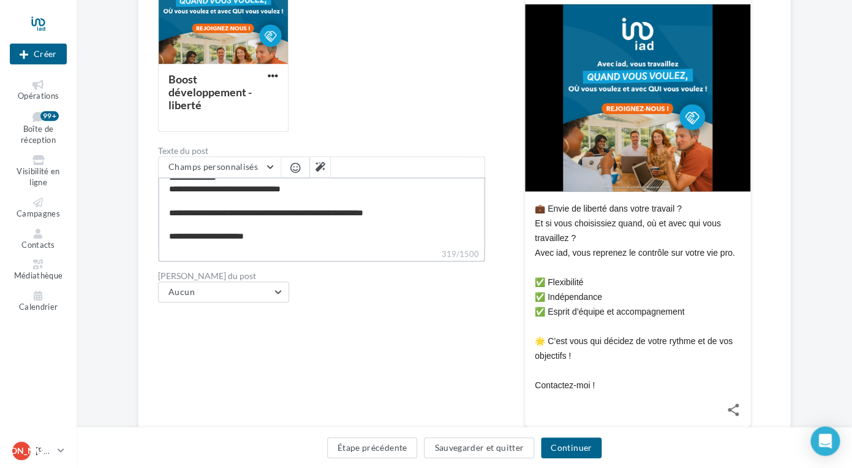
type textarea "**********"
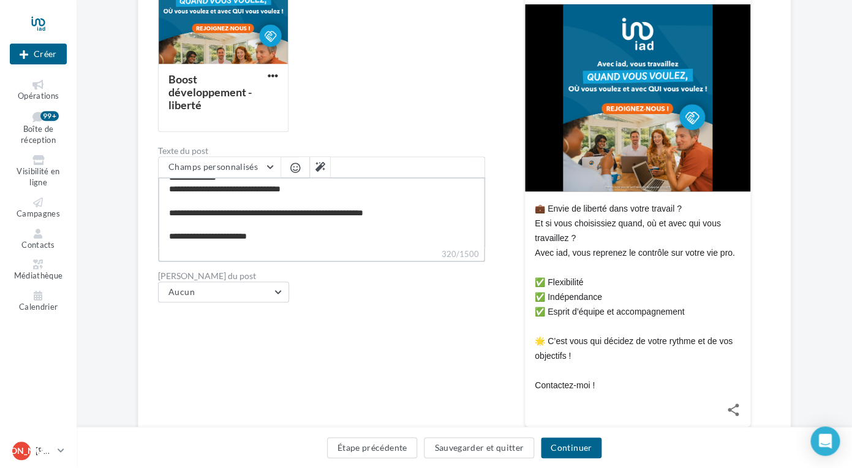
type textarea "**********"
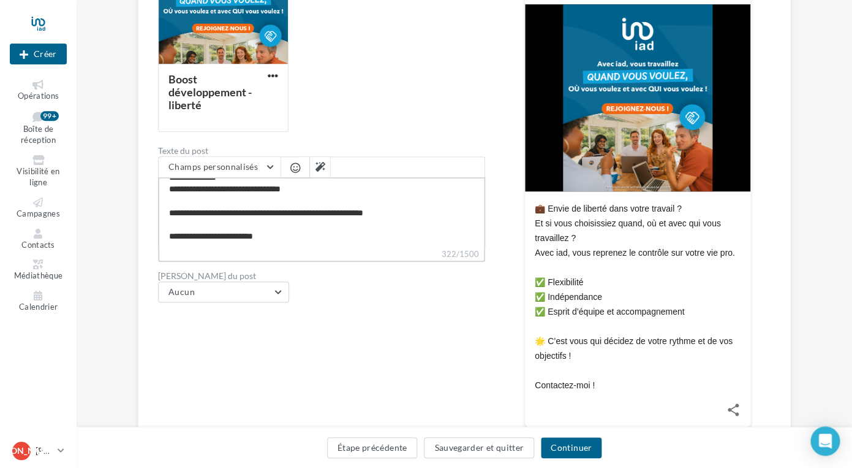
type textarea "**********"
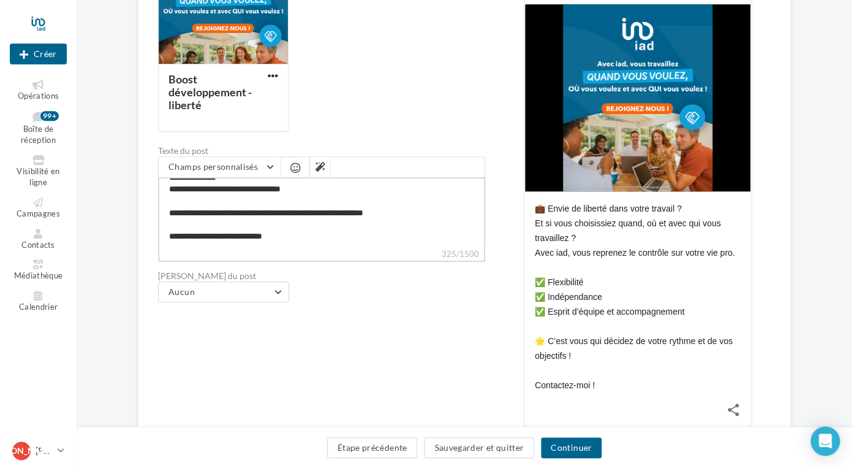
type textarea "**********"
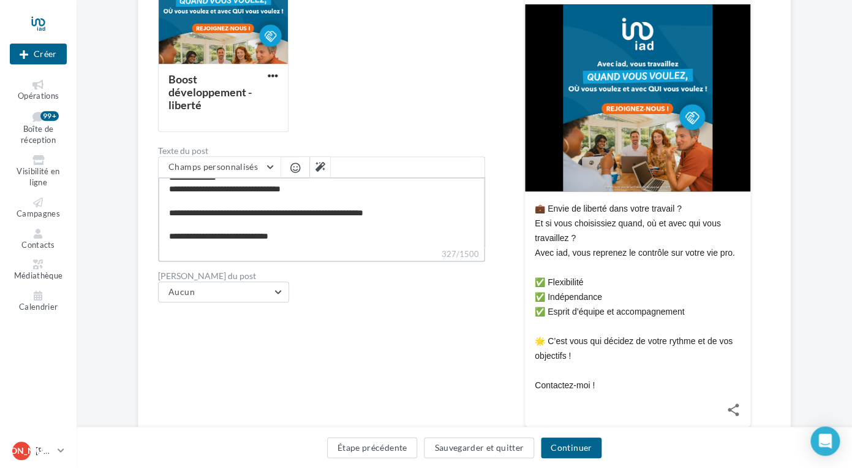
type textarea "**********"
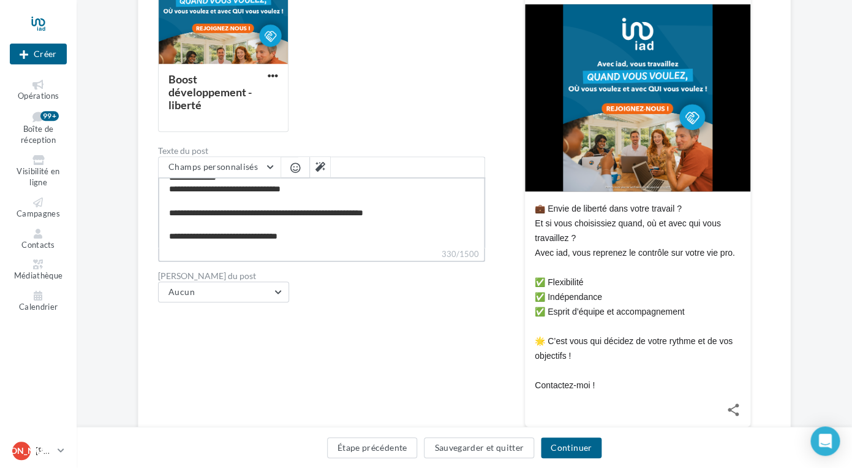
type textarea "**********"
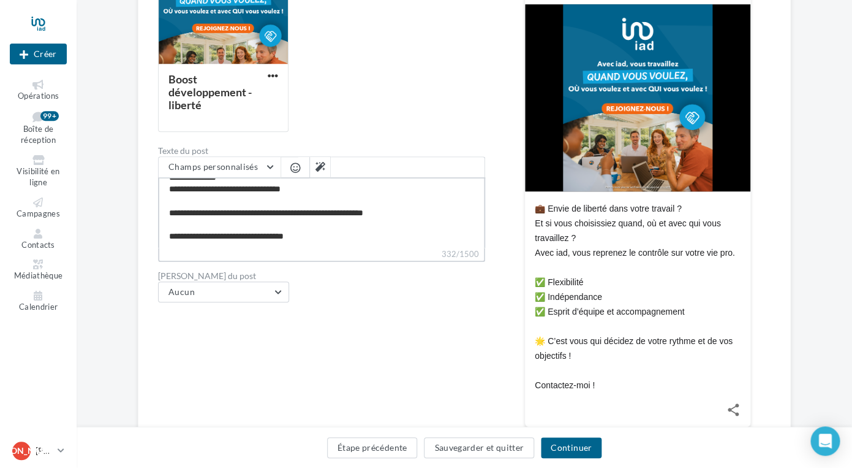
type textarea "**********"
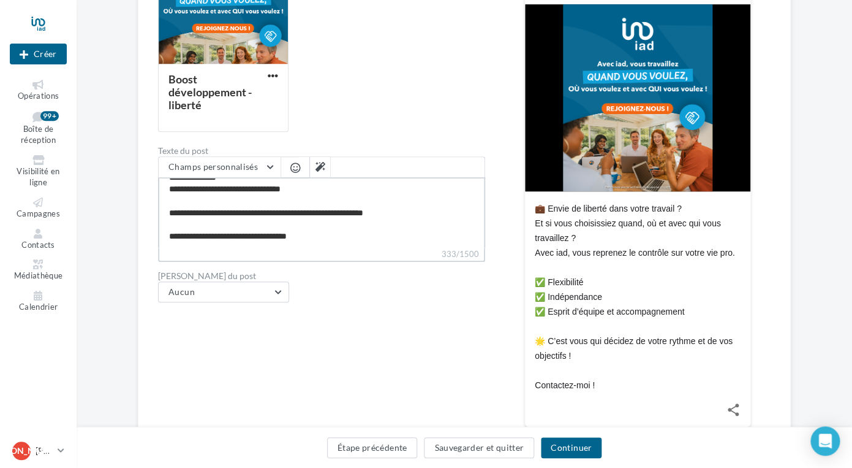
type textarea "**********"
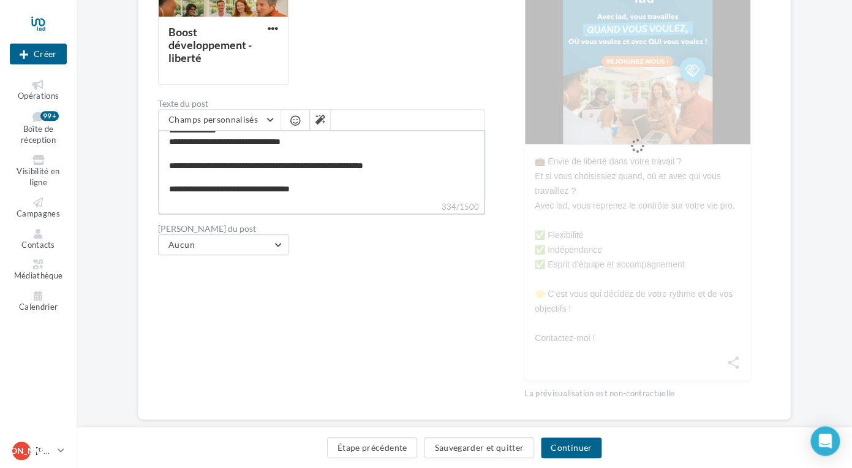
scroll to position [298, 0]
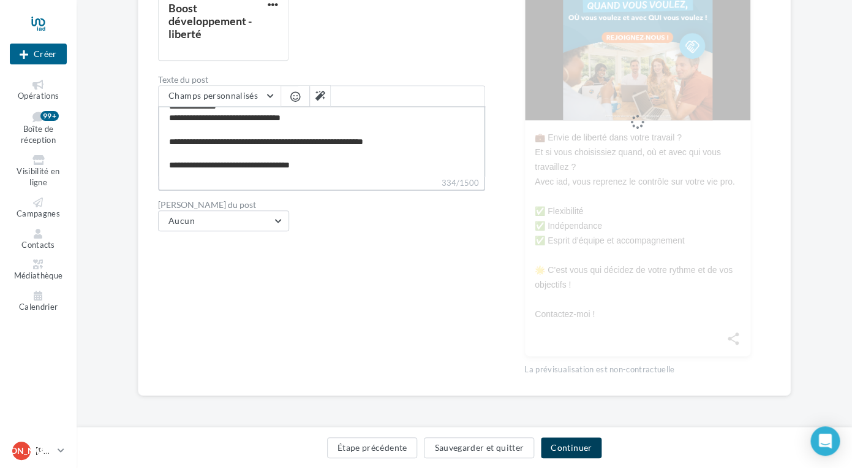
type textarea "**********"
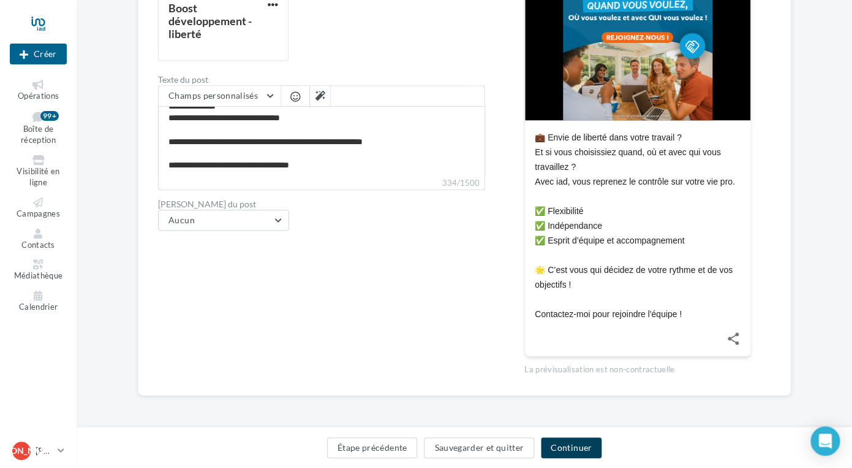
click at [575, 445] on button "Continuer" at bounding box center [571, 447] width 61 height 21
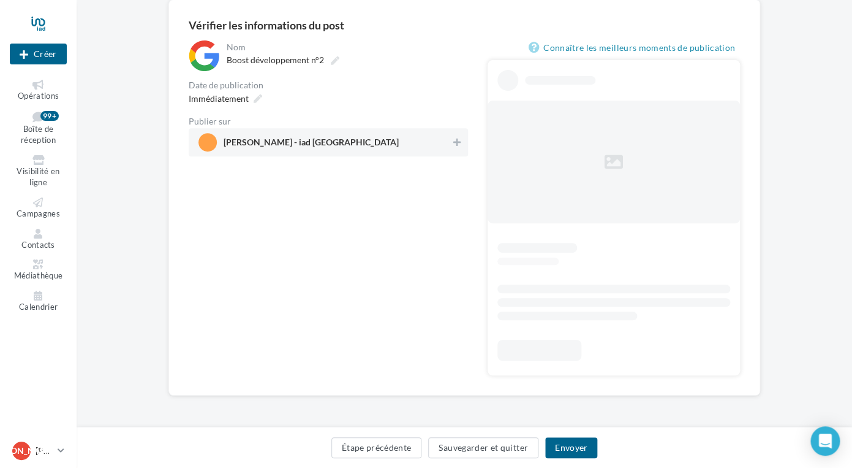
click at [329, 145] on span "Jessica ABELLA - iad France" at bounding box center [311, 144] width 175 height 13
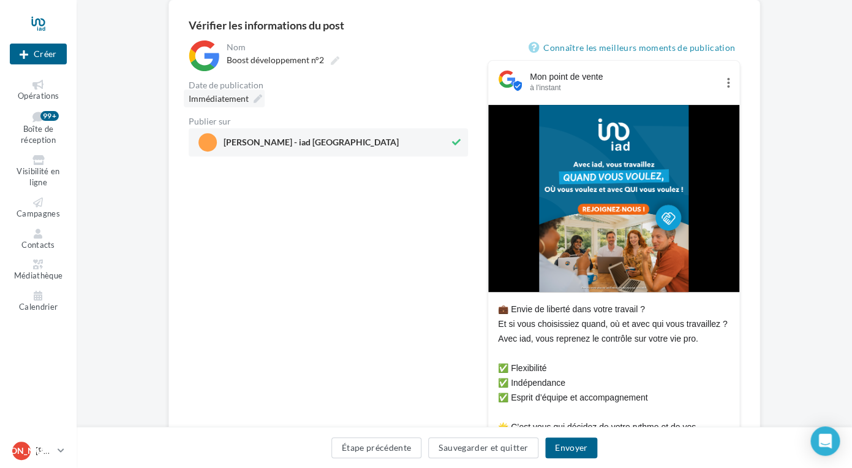
click at [255, 99] on icon at bounding box center [258, 98] width 9 height 9
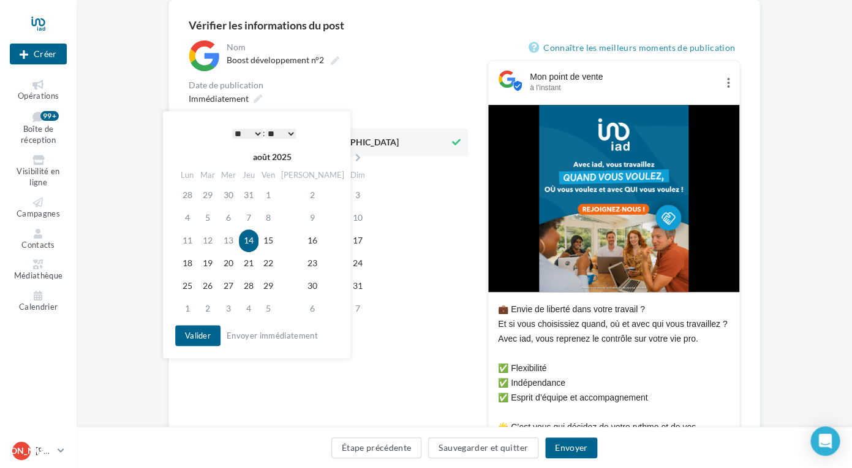
click at [232, 129] on select "* * * * * * * * * * ** ** ** ** ** ** ** ** ** ** ** ** ** **" at bounding box center [247, 134] width 31 height 10
click at [184, 329] on button "Valider" at bounding box center [197, 335] width 45 height 21
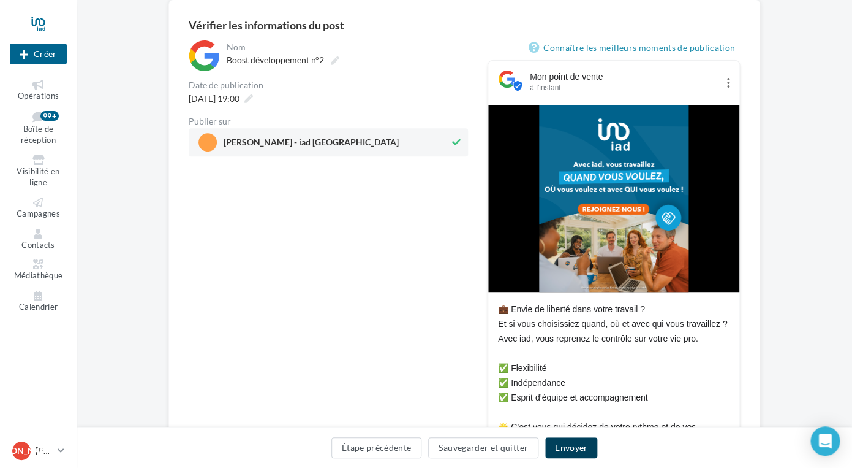
click at [567, 447] on button "Envoyer" at bounding box center [571, 447] width 52 height 21
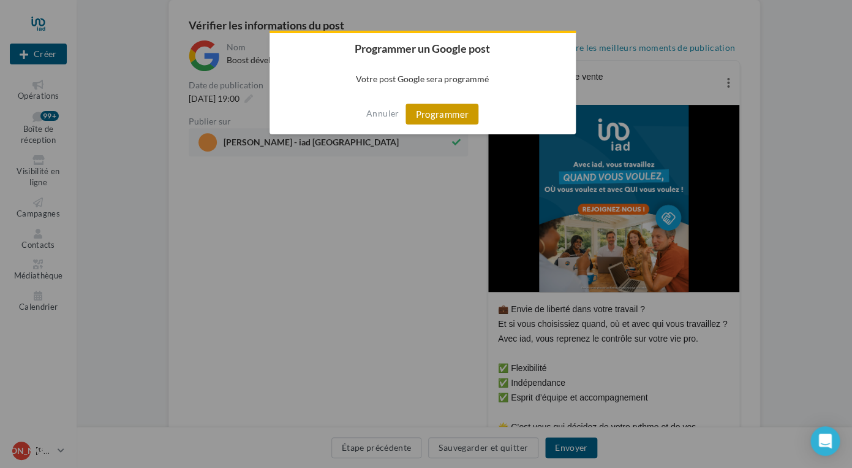
click at [449, 120] on button "Programmer" at bounding box center [442, 114] width 73 height 21
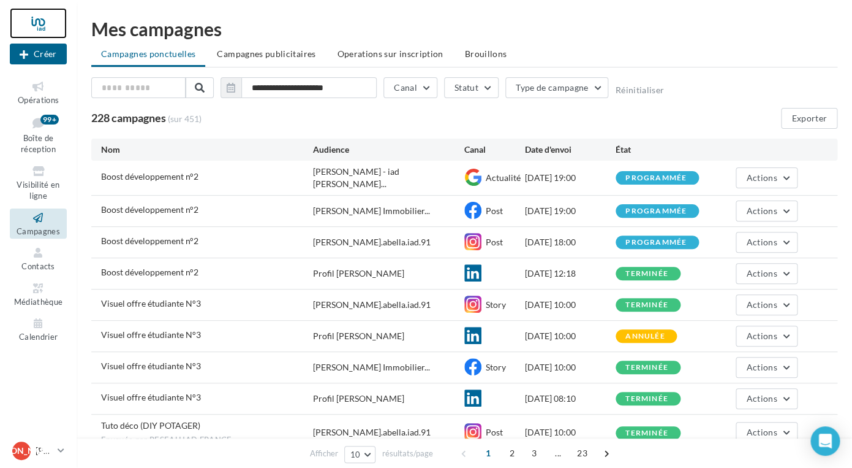
click at [39, 24] on div at bounding box center [38, 23] width 57 height 31
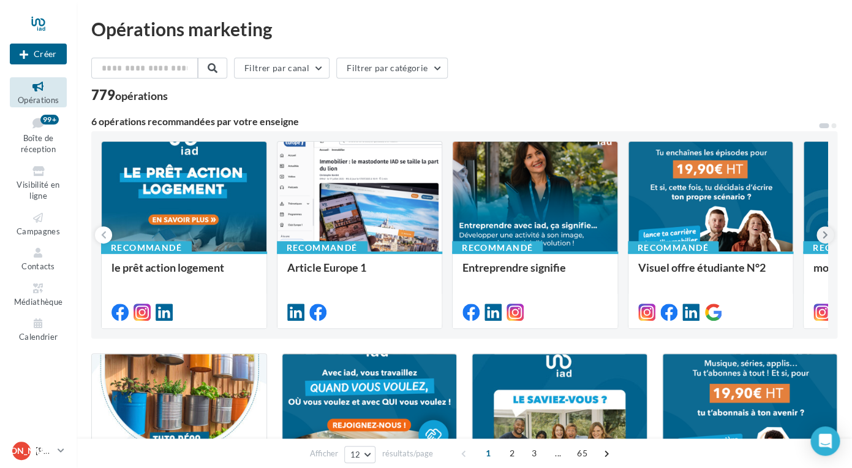
click at [824, 237] on icon at bounding box center [826, 235] width 6 height 12
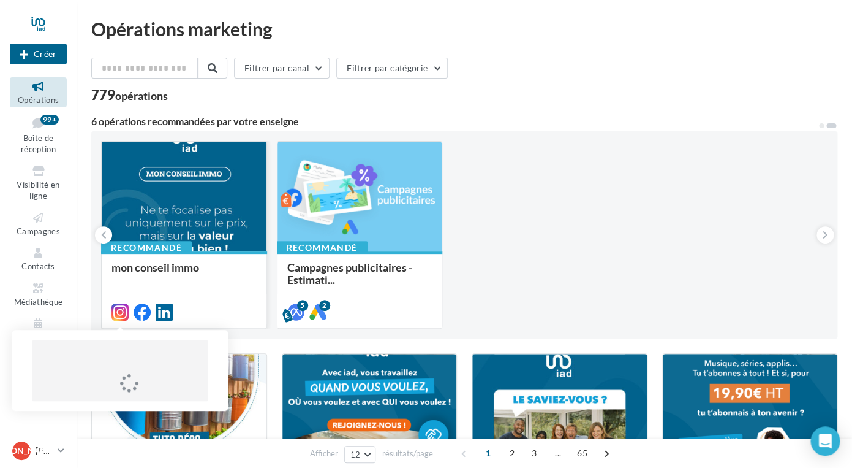
click at [121, 316] on icon at bounding box center [120, 311] width 17 height 17
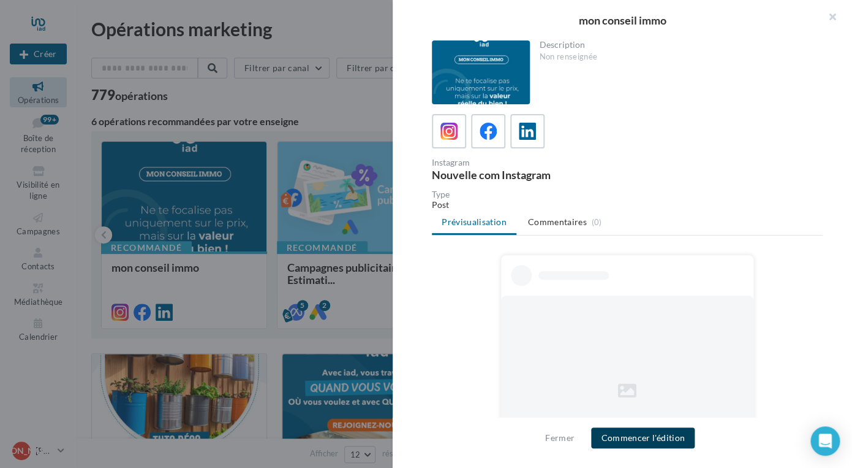
click at [630, 447] on button "Commencer l'édition" at bounding box center [643, 437] width 104 height 21
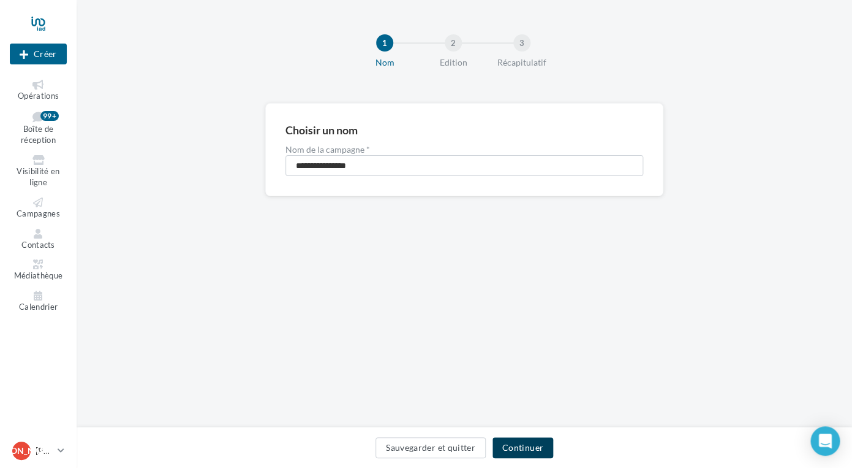
click at [518, 449] on button "Continuer" at bounding box center [523, 447] width 61 height 21
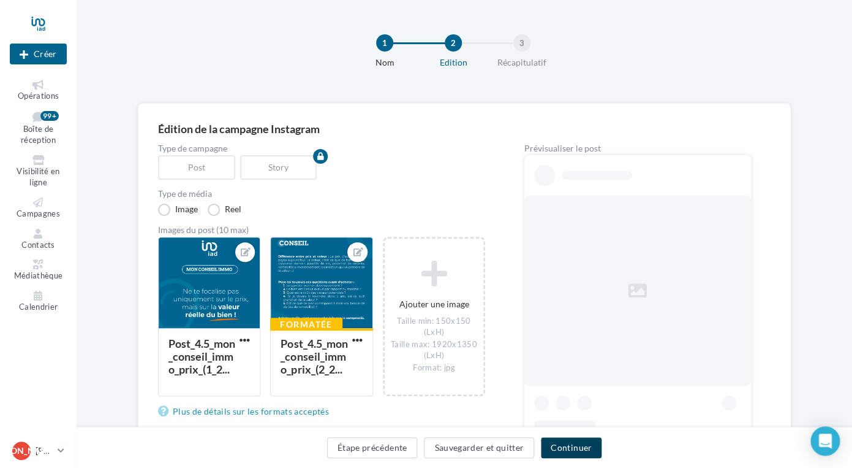
click at [556, 451] on button "Continuer" at bounding box center [571, 447] width 61 height 21
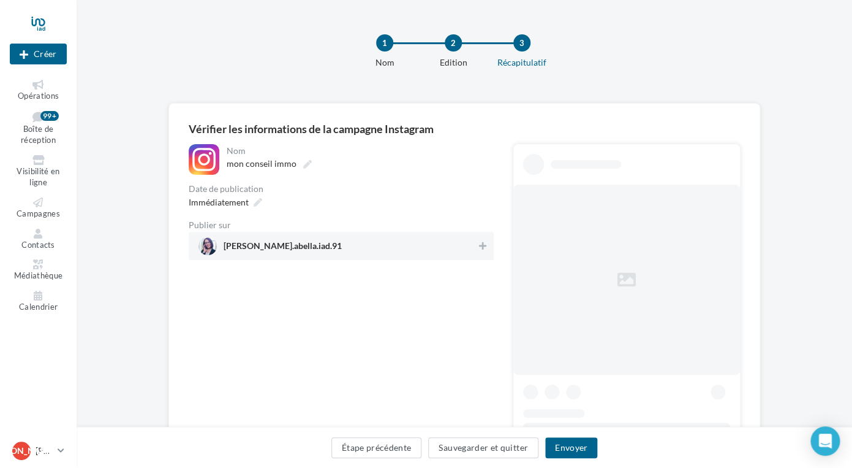
click at [347, 267] on div "**********" at bounding box center [341, 330] width 305 height 372
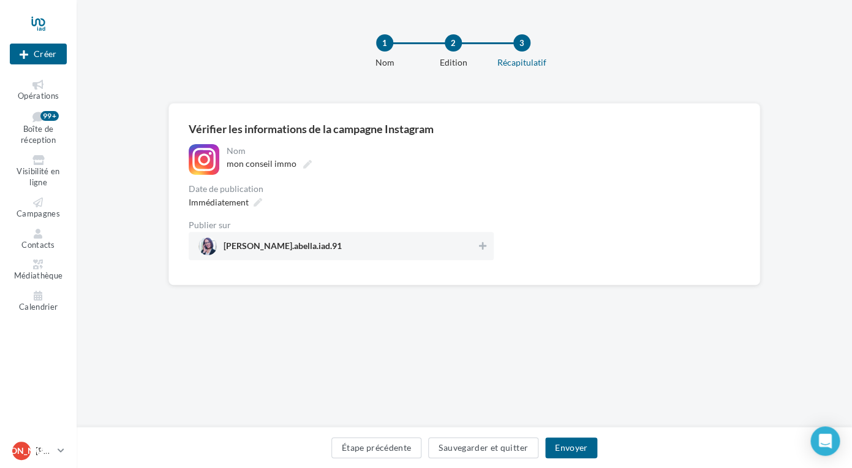
click at [360, 246] on span "[PERSON_NAME].abella.iad.91" at bounding box center [338, 246] width 278 height 18
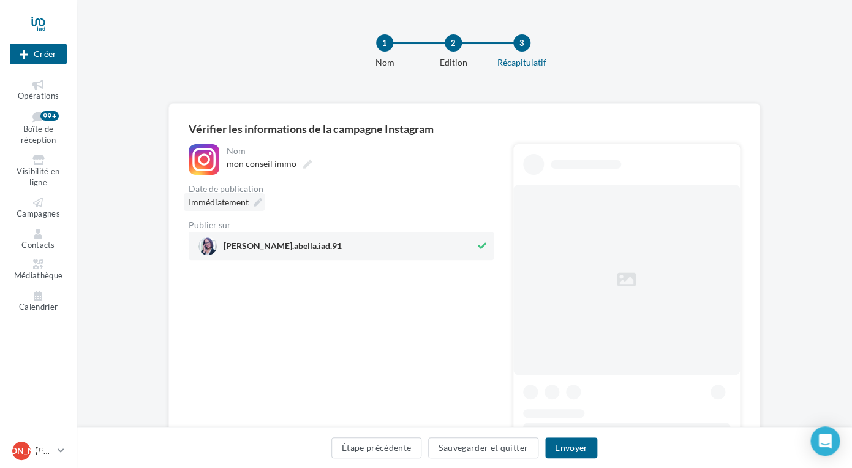
click at [256, 202] on icon at bounding box center [258, 202] width 9 height 9
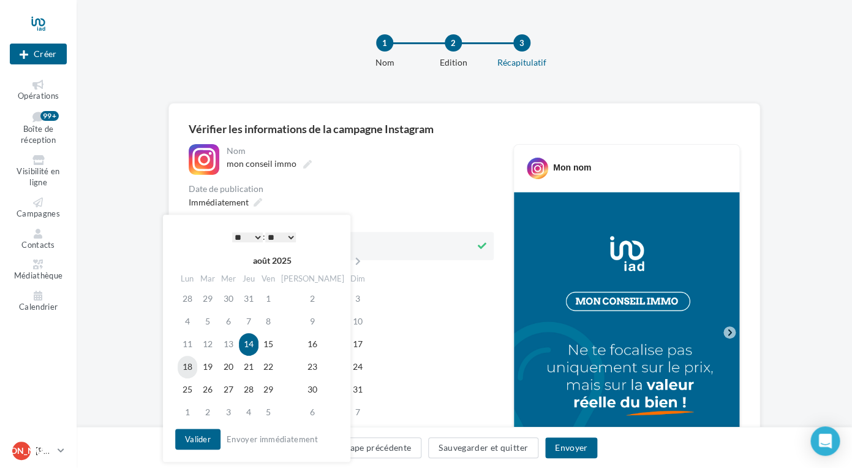
click at [192, 367] on td "18" at bounding box center [188, 366] width 20 height 23
click at [202, 441] on button "Valider" at bounding box center [197, 438] width 45 height 21
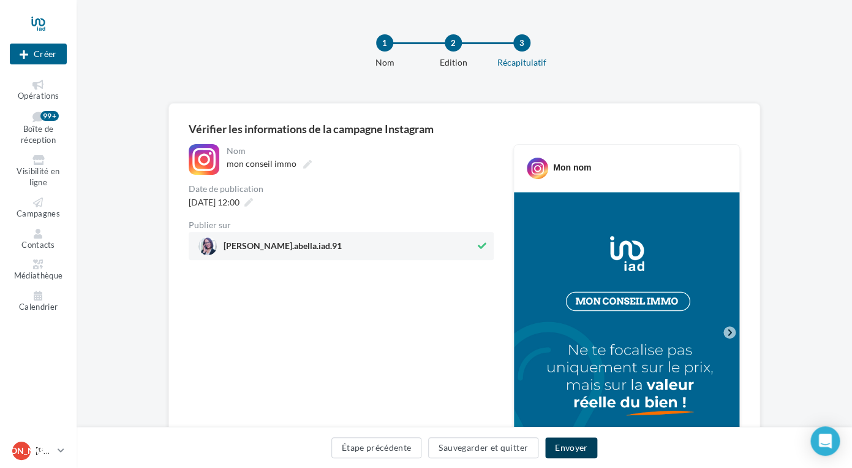
click at [566, 439] on button "Envoyer" at bounding box center [571, 447] width 52 height 21
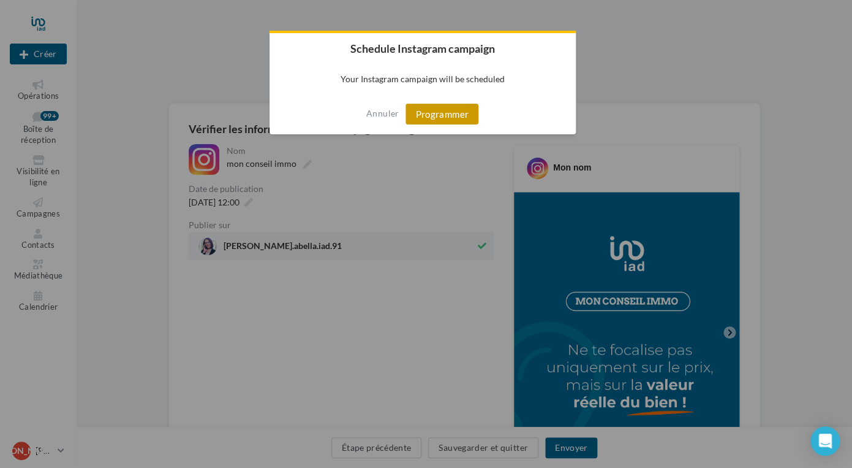
click at [435, 114] on button "Programmer" at bounding box center [442, 114] width 73 height 21
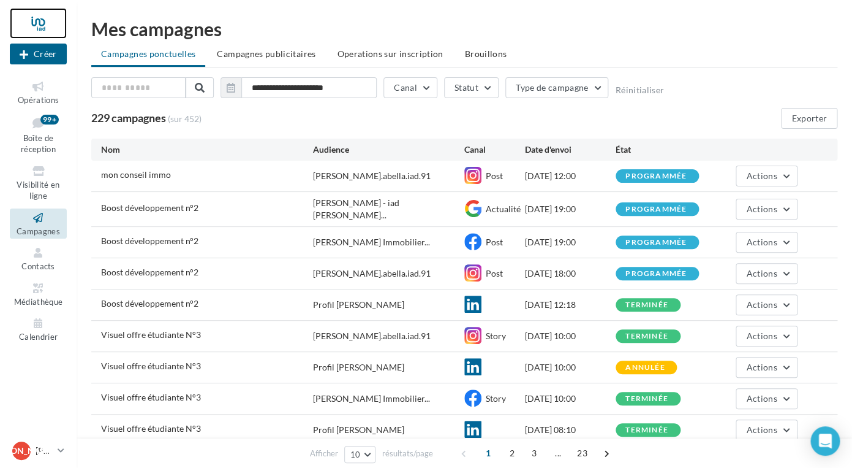
click at [34, 23] on div at bounding box center [38, 23] width 57 height 31
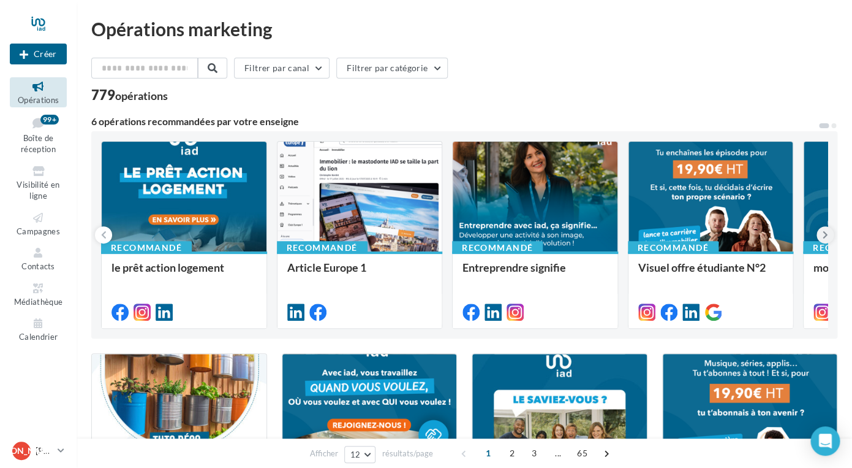
click at [825, 234] on icon at bounding box center [826, 235] width 6 height 12
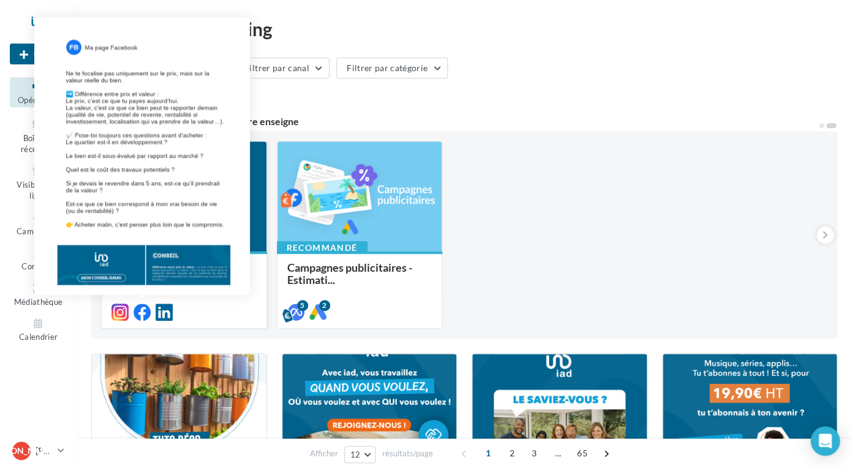
click at [146, 311] on icon at bounding box center [142, 311] width 17 height 17
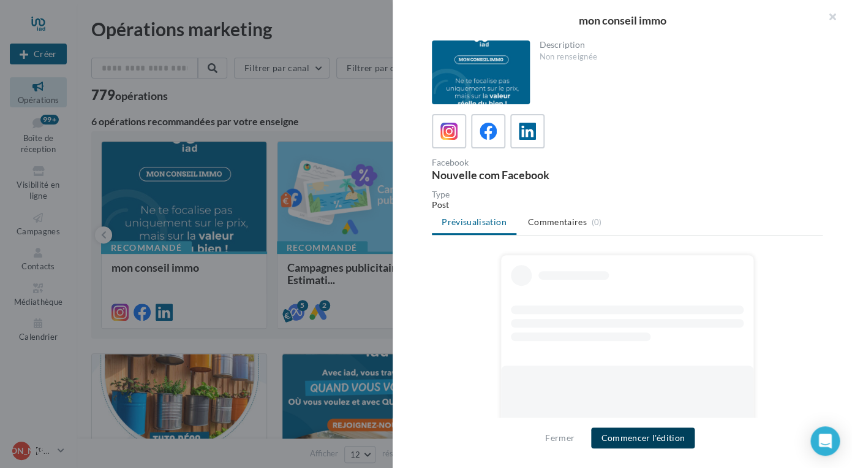
click at [638, 437] on button "Commencer l'édition" at bounding box center [643, 437] width 104 height 21
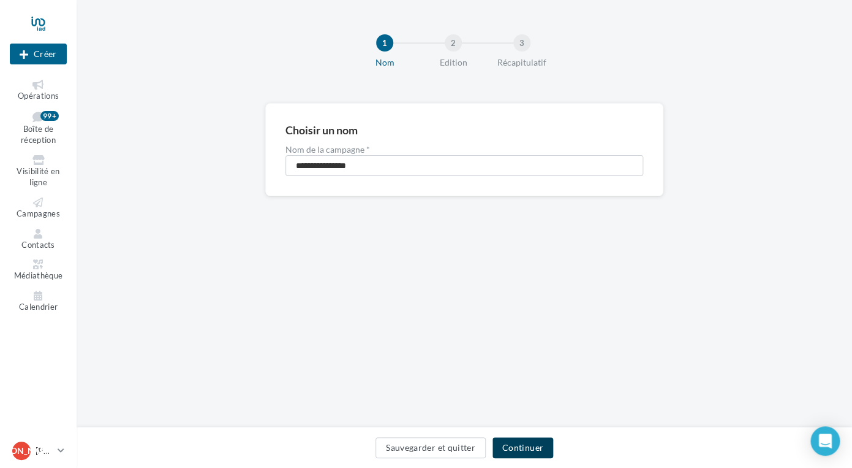
click at [520, 442] on button "Continuer" at bounding box center [523, 447] width 61 height 21
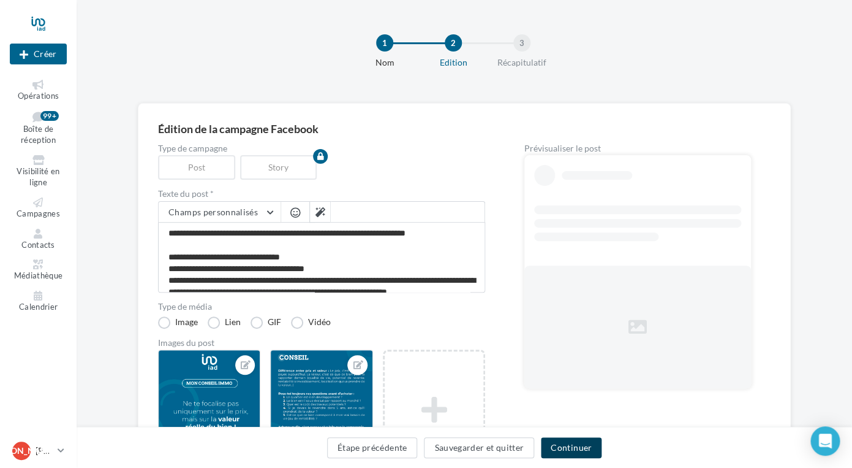
click at [564, 450] on button "Continuer" at bounding box center [571, 447] width 61 height 21
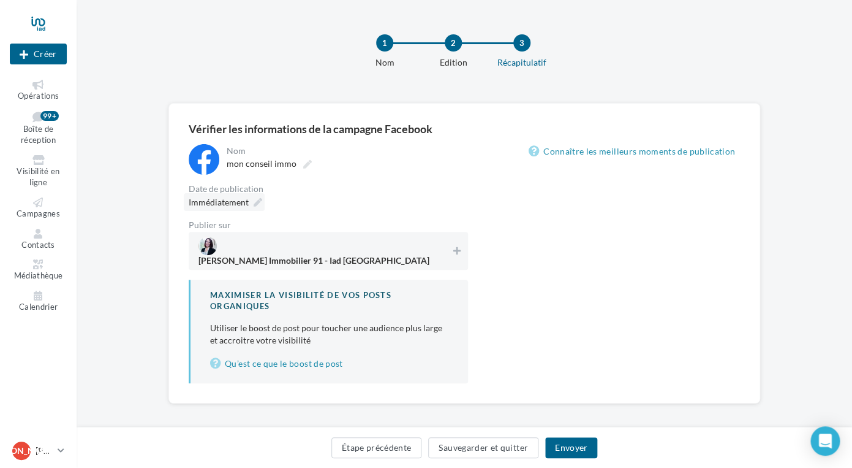
click at [258, 204] on icon at bounding box center [258, 202] width 9 height 9
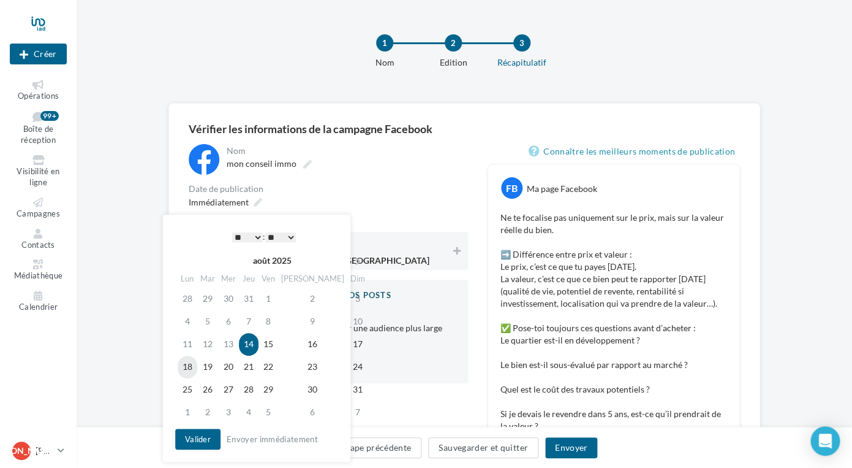
click at [192, 371] on td "18" at bounding box center [188, 366] width 20 height 23
click at [201, 433] on button "Valider" at bounding box center [197, 438] width 45 height 21
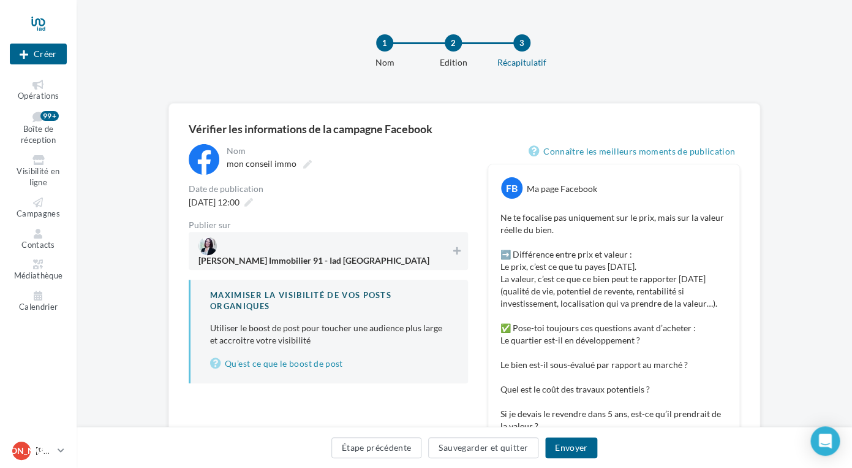
click at [339, 256] on span "Jessica Abella Immobilier 91 - Iad France" at bounding box center [314, 262] width 231 height 13
click at [578, 444] on button "Envoyer" at bounding box center [571, 447] width 52 height 21
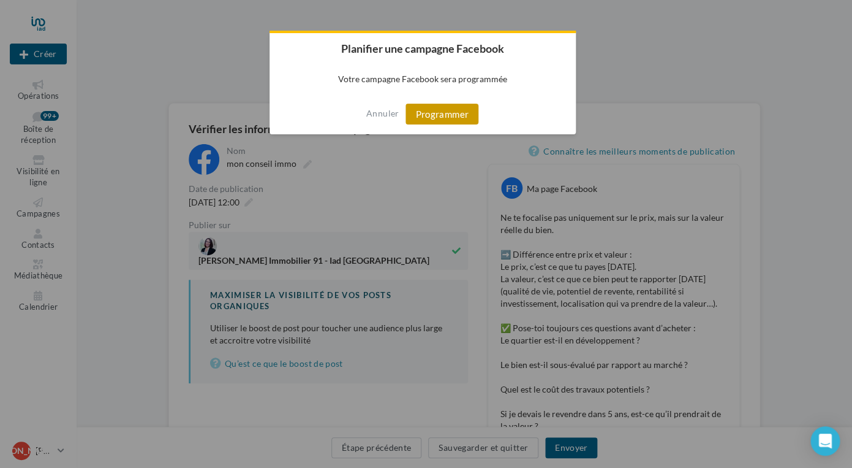
click at [453, 115] on button "Programmer" at bounding box center [442, 114] width 73 height 21
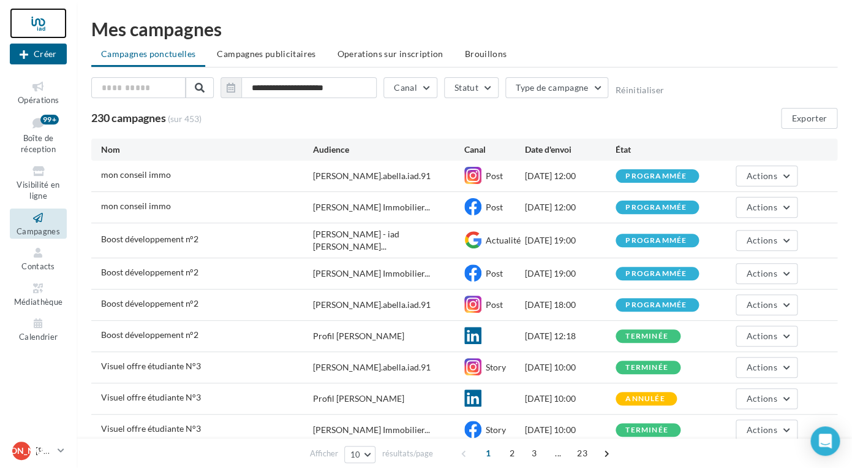
click at [43, 23] on div at bounding box center [38, 23] width 57 height 31
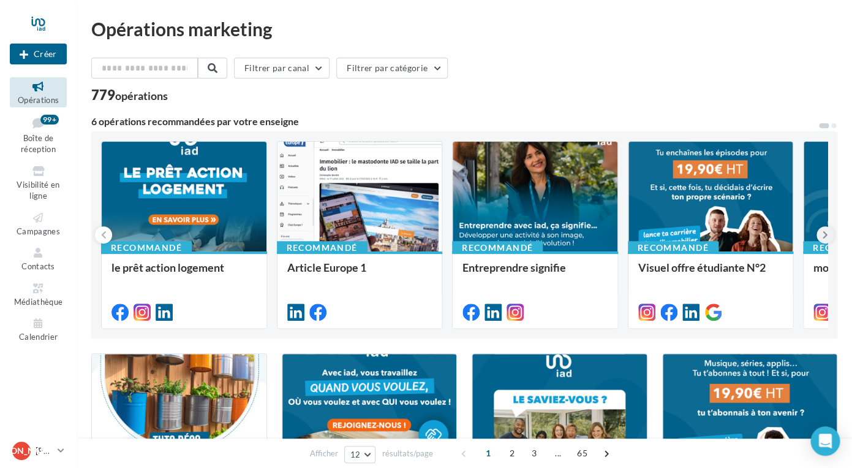
click at [820, 229] on button at bounding box center [825, 234] width 17 height 17
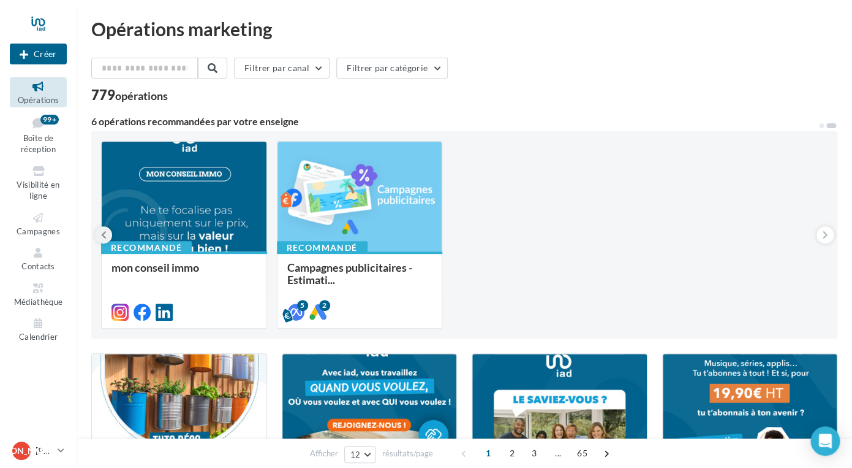
click at [107, 237] on button at bounding box center [103, 234] width 17 height 17
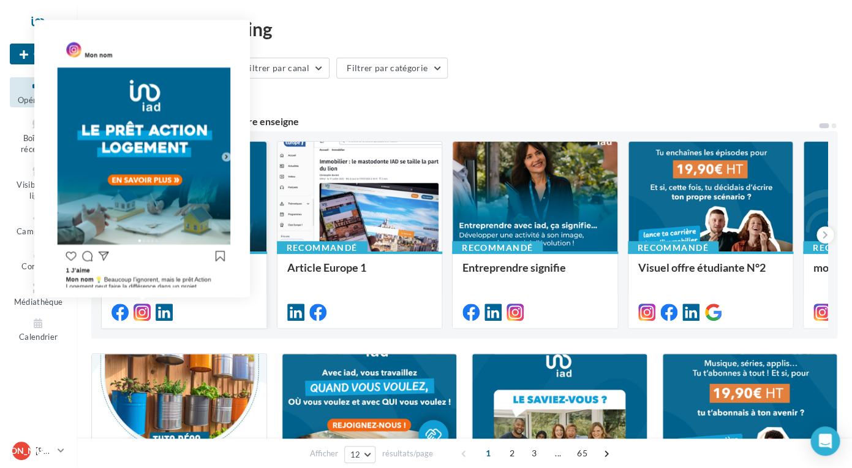
click at [139, 311] on icon at bounding box center [142, 311] width 17 height 17
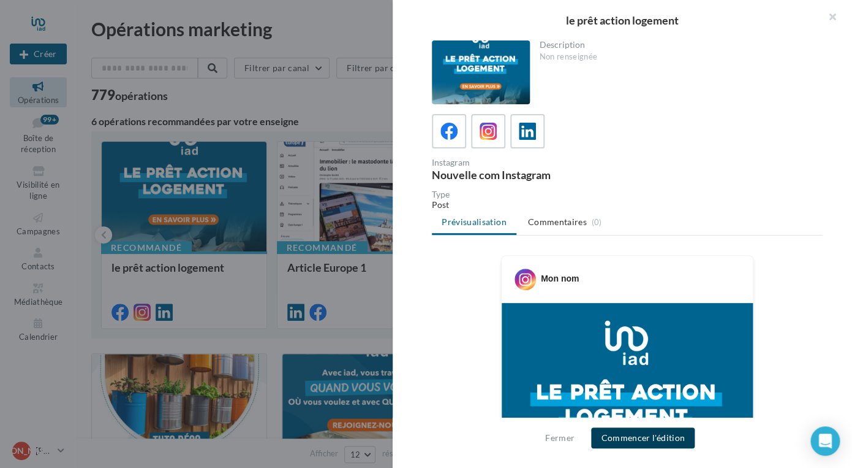
click at [650, 439] on button "Commencer l'édition" at bounding box center [643, 437] width 104 height 21
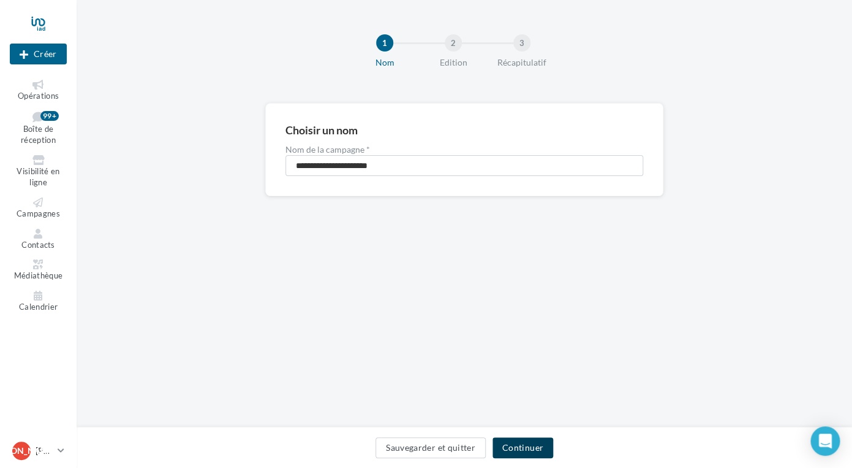
click at [527, 445] on button "Continuer" at bounding box center [523, 447] width 61 height 21
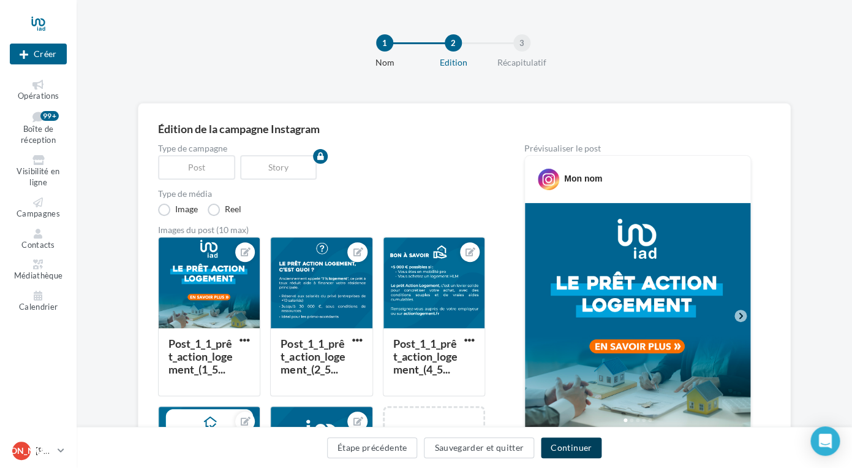
click at [566, 447] on button "Continuer" at bounding box center [571, 447] width 61 height 21
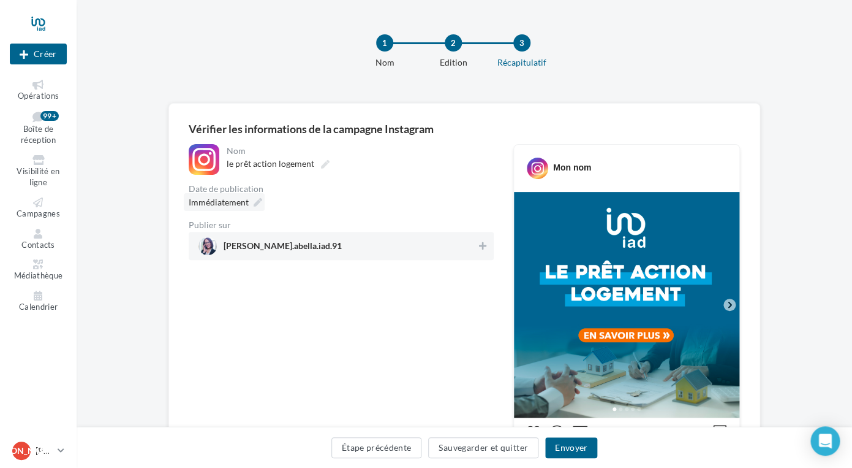
click at [259, 202] on icon at bounding box center [258, 202] width 9 height 9
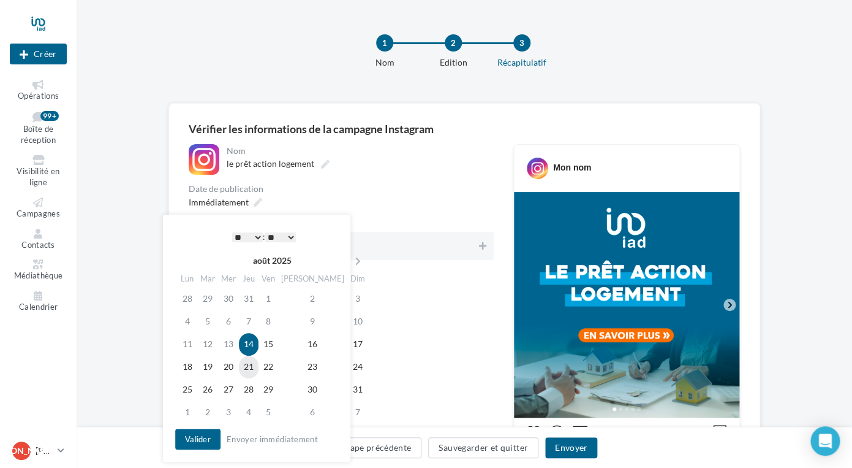
click at [257, 368] on td "21" at bounding box center [249, 366] width 20 height 23
click at [196, 442] on button "Valider" at bounding box center [197, 438] width 45 height 21
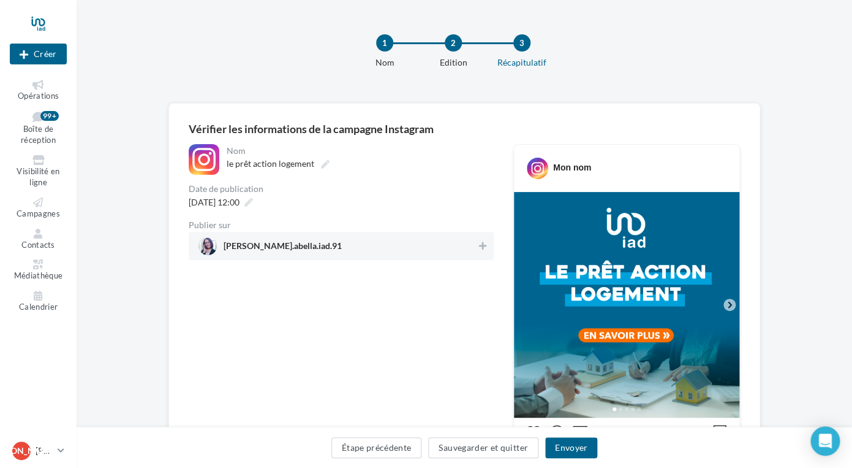
click at [395, 256] on div "[PERSON_NAME].abella.iad.91" at bounding box center [341, 246] width 305 height 28
click at [572, 448] on button "Envoyer" at bounding box center [571, 447] width 52 height 21
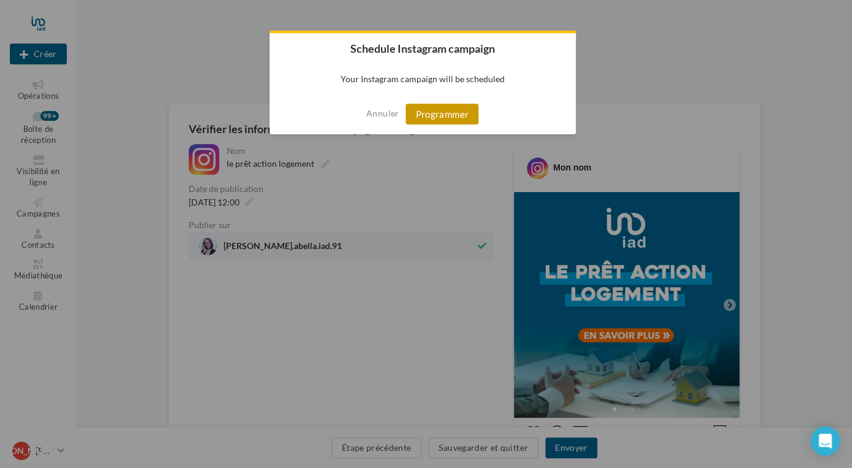
click at [445, 119] on button "Programmer" at bounding box center [442, 114] width 73 height 21
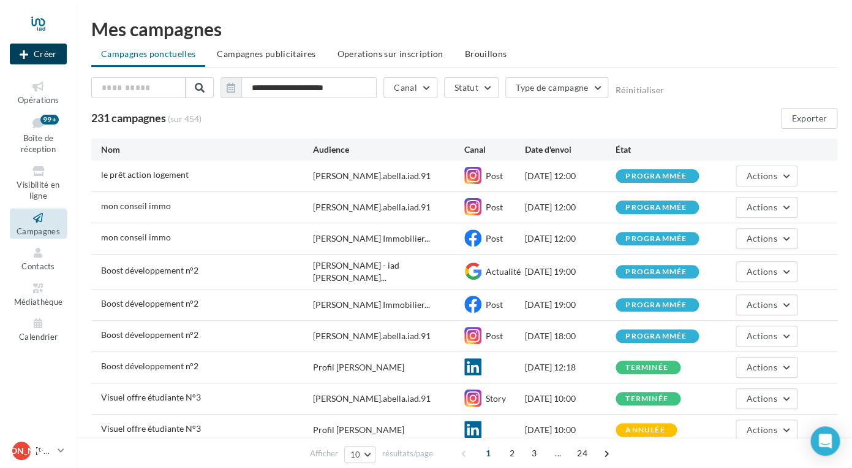
click at [40, 52] on button "Créer" at bounding box center [38, 54] width 57 height 21
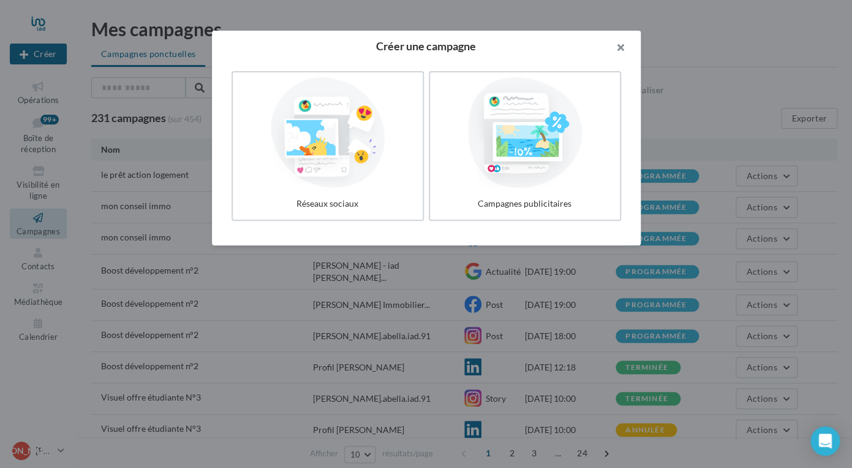
click at [613, 45] on button "button" at bounding box center [616, 49] width 49 height 37
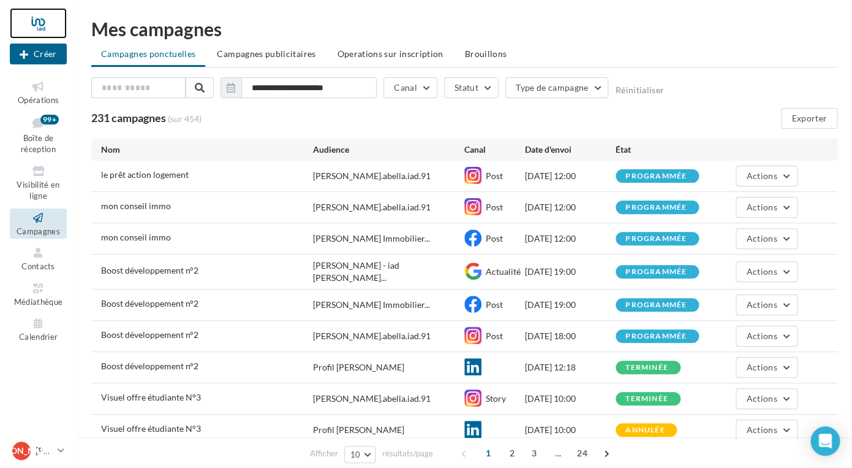
click at [35, 15] on div at bounding box center [38, 23] width 57 height 31
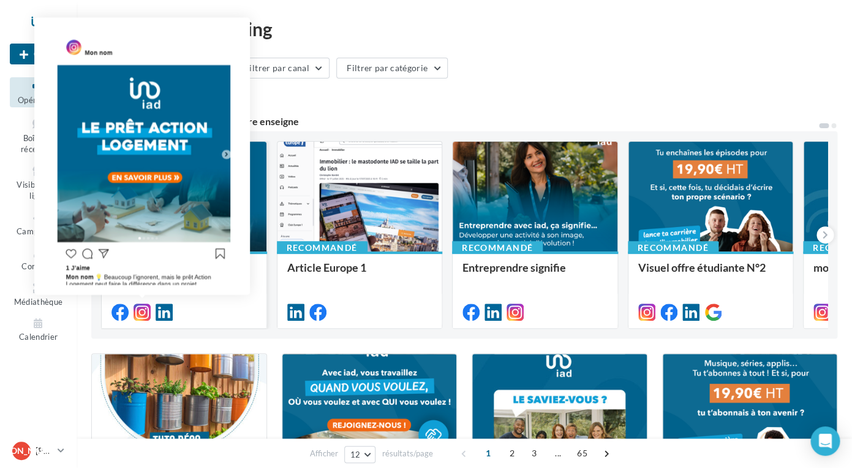
click at [146, 313] on icon at bounding box center [142, 311] width 17 height 17
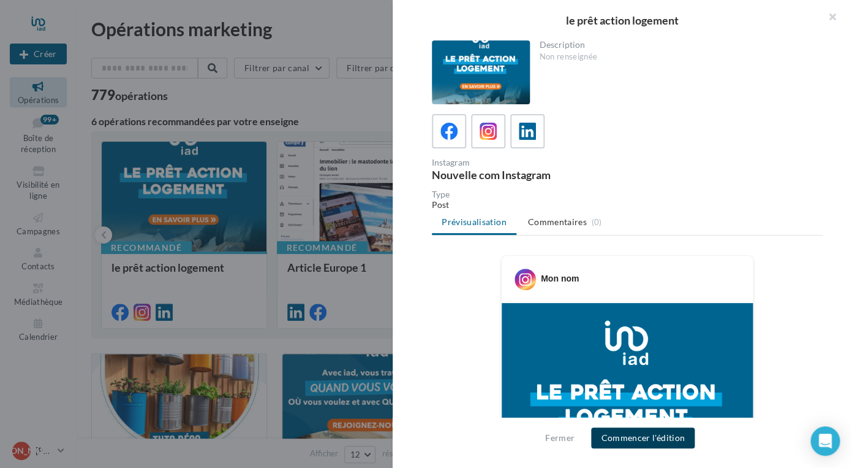
click at [645, 440] on button "Commencer l'édition" at bounding box center [643, 437] width 104 height 21
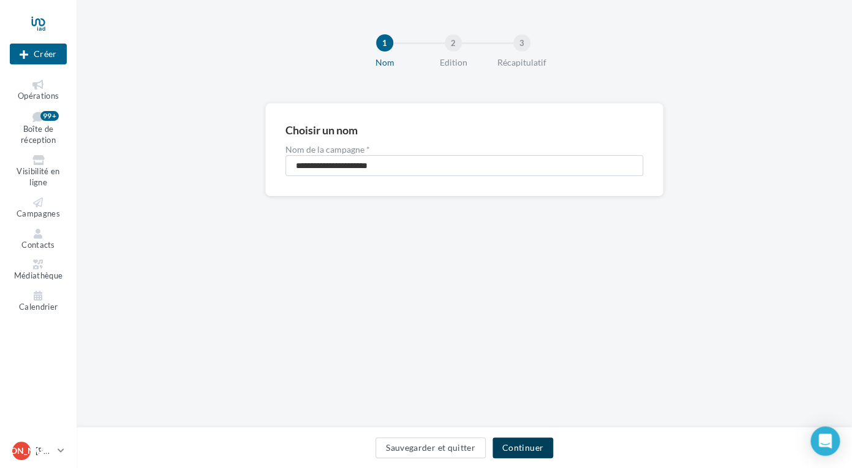
click at [526, 450] on button "Continuer" at bounding box center [523, 447] width 61 height 21
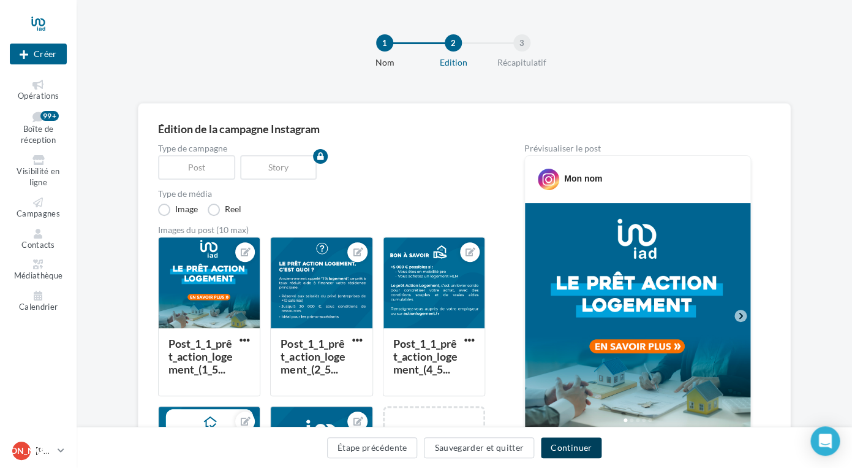
click at [573, 446] on button "Continuer" at bounding box center [571, 447] width 61 height 21
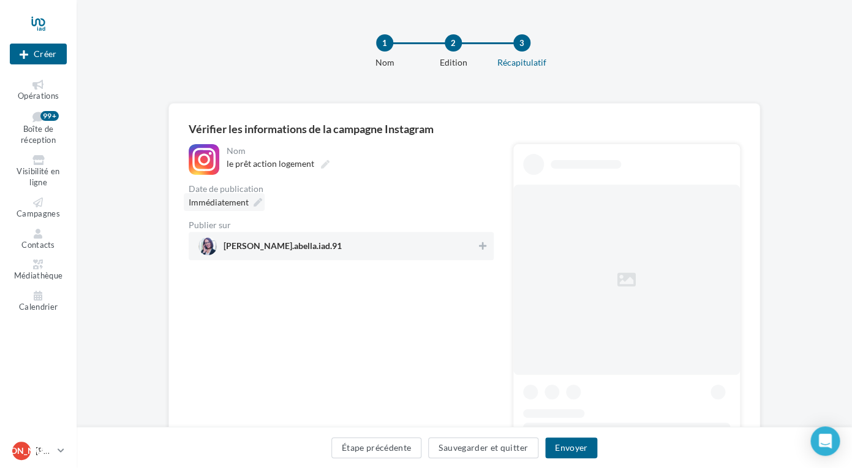
click at [254, 206] on icon at bounding box center [258, 202] width 9 height 9
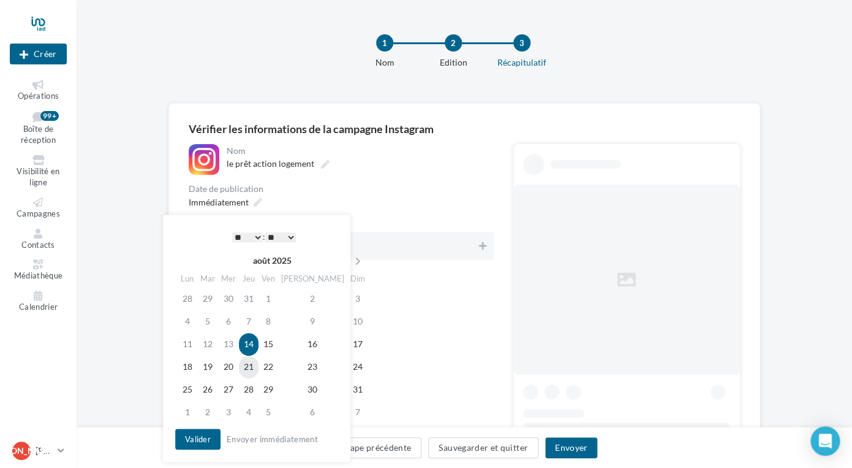
click at [256, 369] on td "21" at bounding box center [249, 366] width 20 height 23
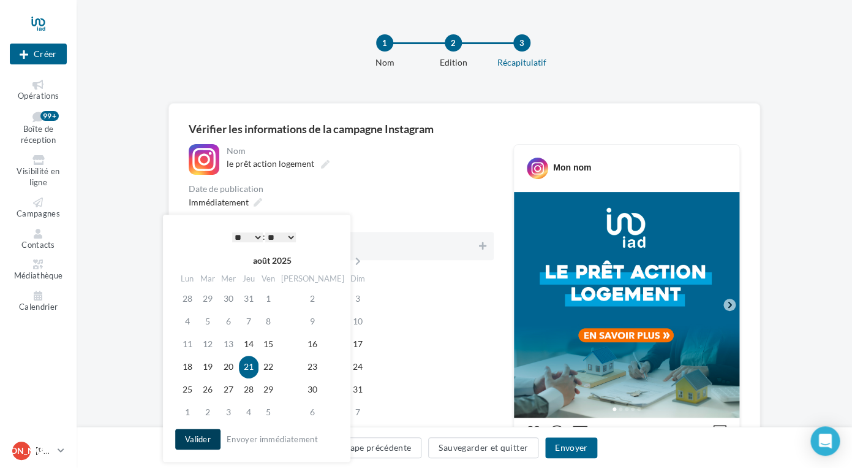
click at [204, 435] on button "Valider" at bounding box center [197, 438] width 45 height 21
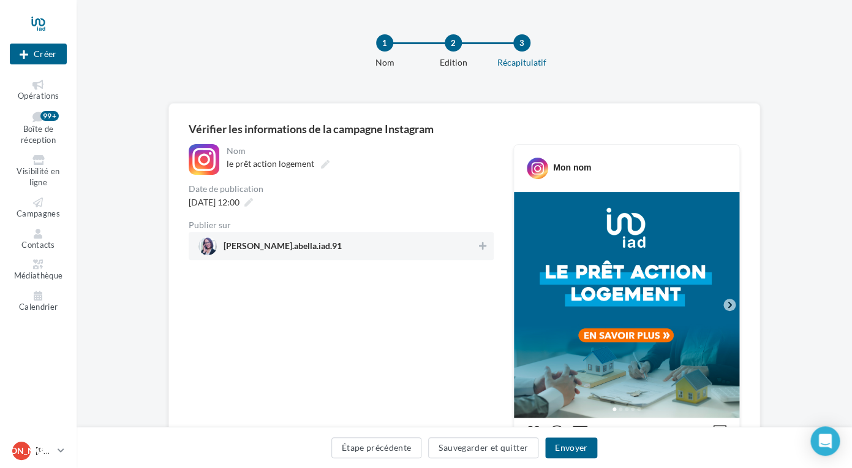
click at [301, 251] on span "jessica.abella.iad.91" at bounding box center [338, 246] width 278 height 18
click at [574, 448] on button "Envoyer" at bounding box center [571, 447] width 52 height 21
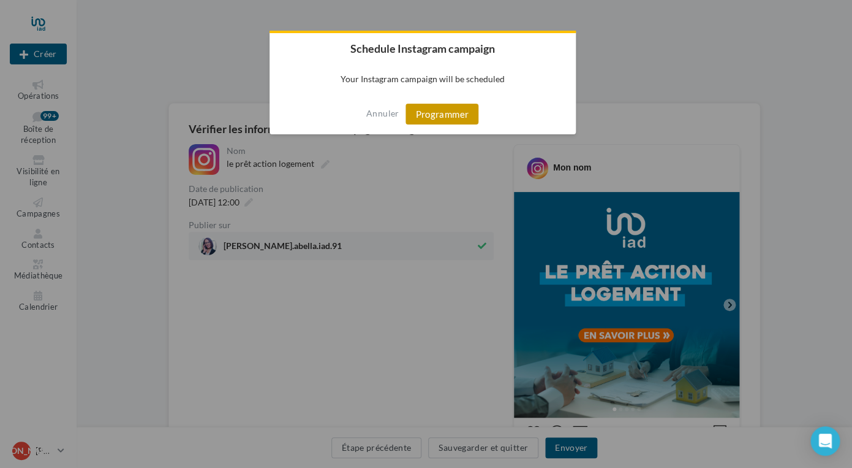
click at [453, 114] on button "Programmer" at bounding box center [442, 114] width 73 height 21
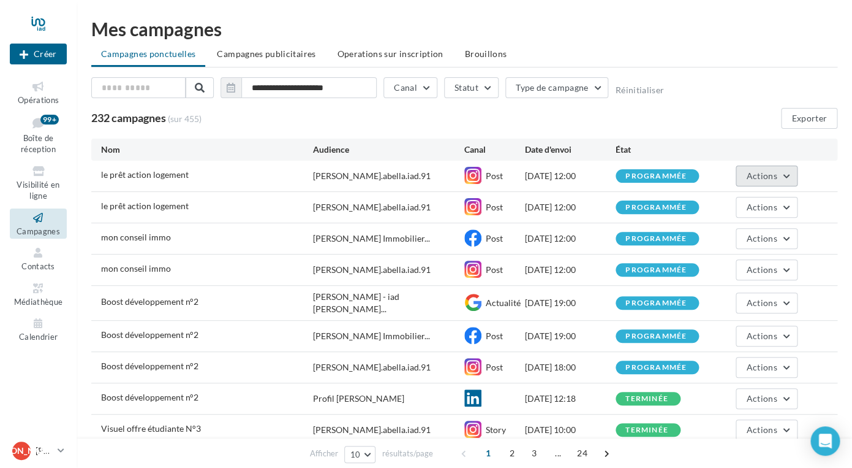
click at [786, 181] on button "Actions" at bounding box center [766, 175] width 61 height 21
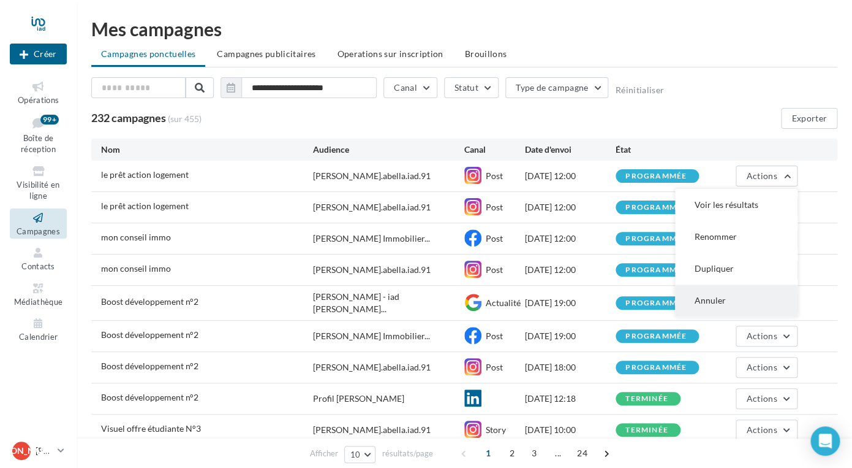
click at [715, 300] on button "Annuler" at bounding box center [736, 300] width 123 height 32
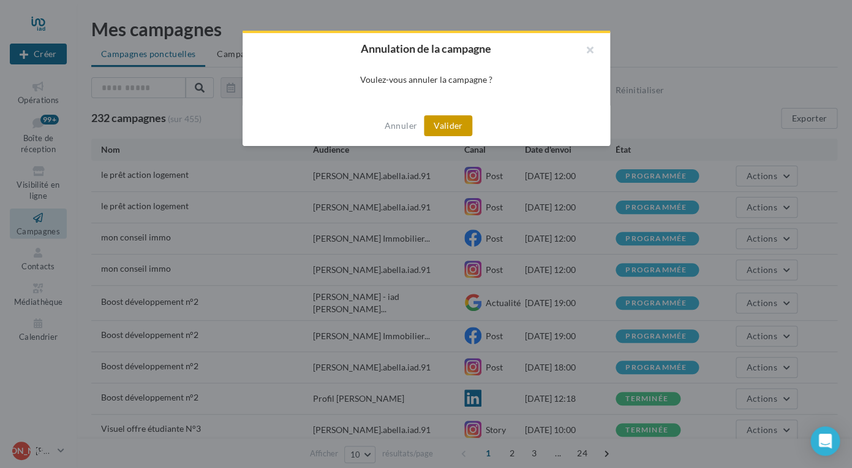
click at [441, 124] on button "Valider" at bounding box center [448, 125] width 48 height 21
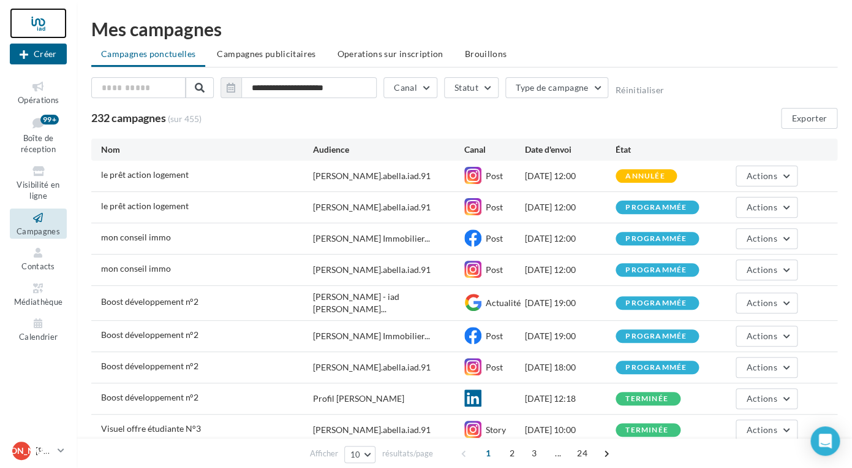
click at [42, 26] on div at bounding box center [38, 23] width 57 height 31
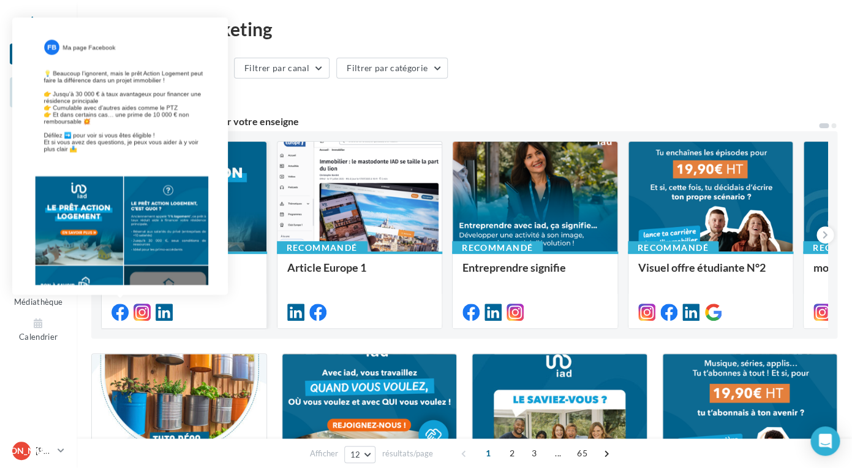
click at [118, 317] on icon at bounding box center [120, 311] width 17 height 17
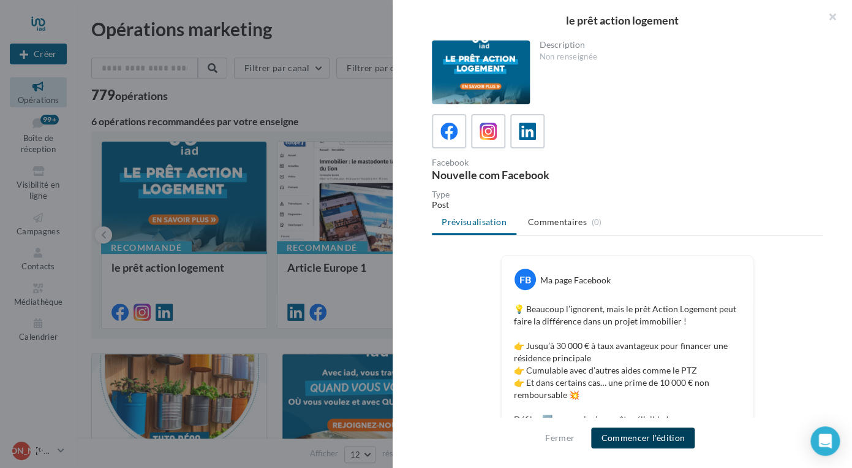
click at [629, 441] on button "Commencer l'édition" at bounding box center [643, 437] width 104 height 21
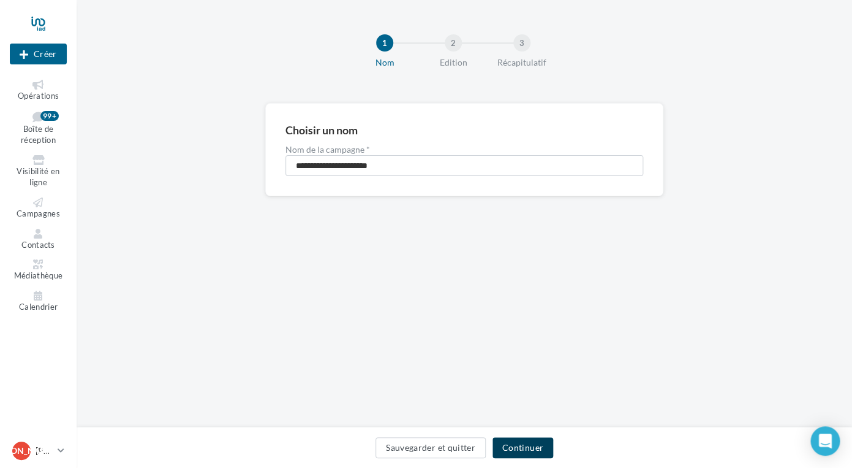
click at [517, 450] on button "Continuer" at bounding box center [523, 447] width 61 height 21
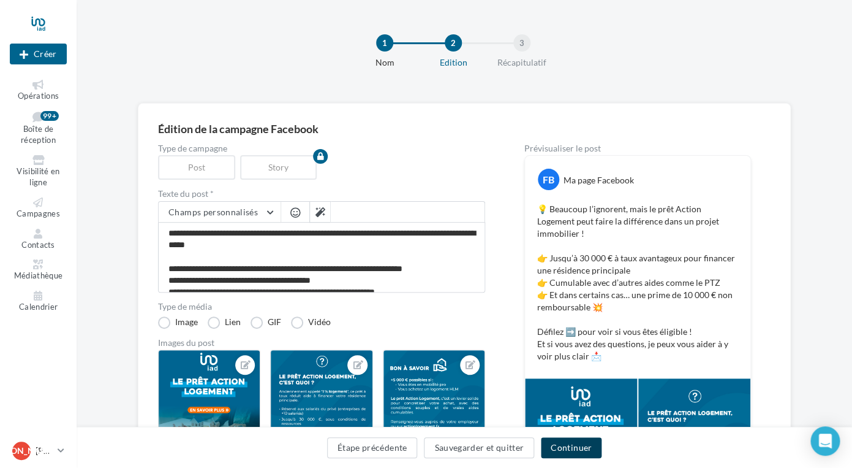
click at [555, 451] on button "Continuer" at bounding box center [571, 447] width 61 height 21
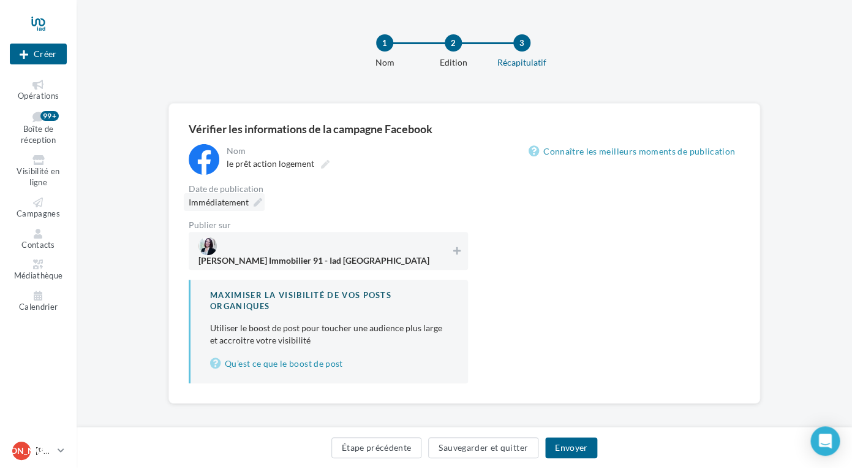
click at [261, 202] on icon at bounding box center [258, 202] width 9 height 9
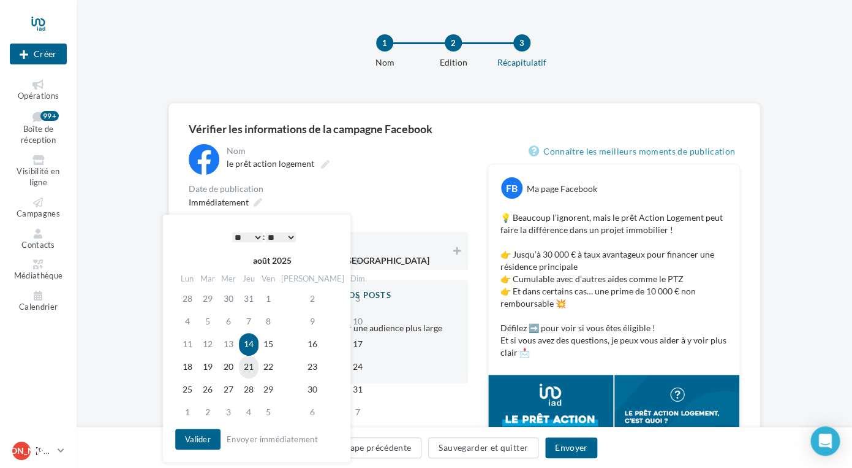
click at [257, 367] on td "21" at bounding box center [249, 366] width 20 height 23
click at [199, 428] on button "Valider" at bounding box center [197, 438] width 45 height 21
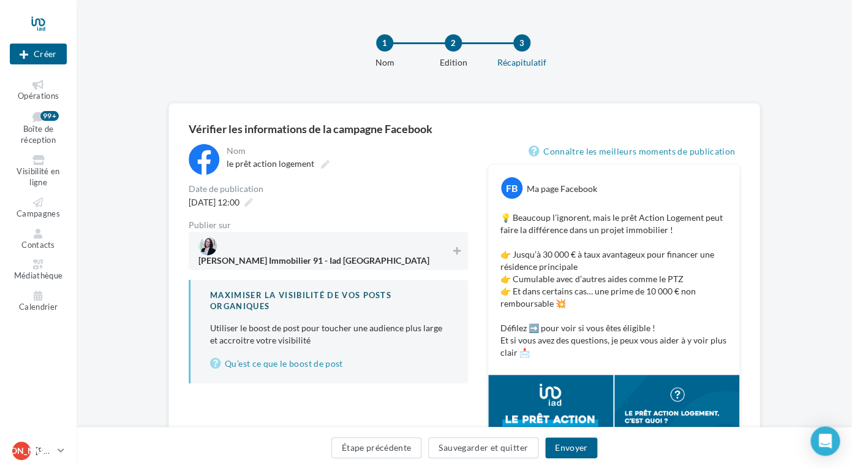
click at [340, 256] on span "[PERSON_NAME] Immobilier 91 - Iad [GEOGRAPHIC_DATA]" at bounding box center [314, 262] width 231 height 13
click at [572, 451] on button "Envoyer" at bounding box center [571, 447] width 52 height 21
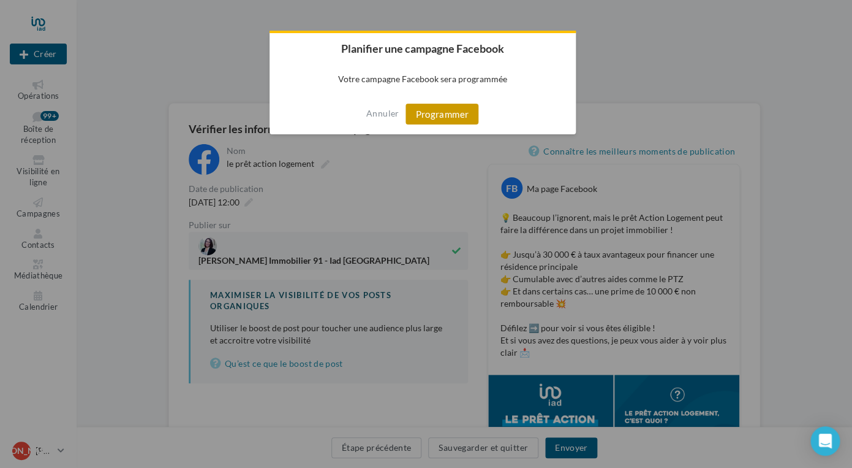
click at [451, 116] on button "Programmer" at bounding box center [442, 114] width 73 height 21
